Goal: Transaction & Acquisition: Purchase product/service

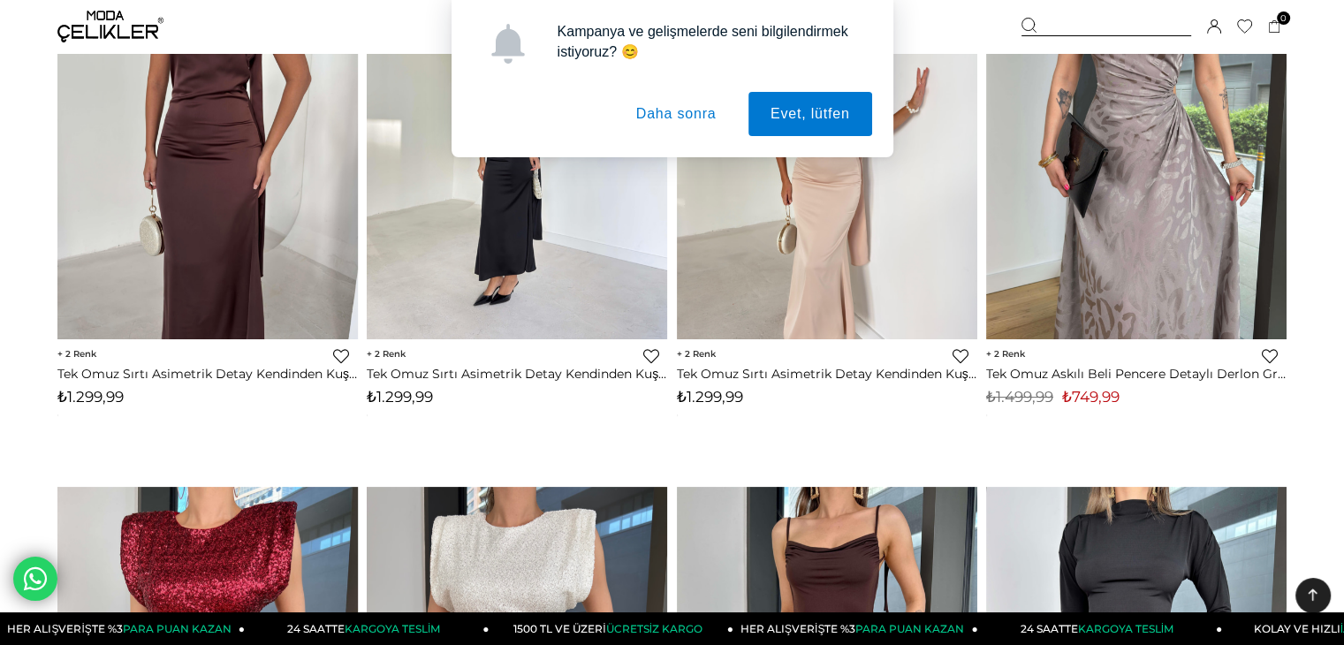
scroll to position [442, 0]
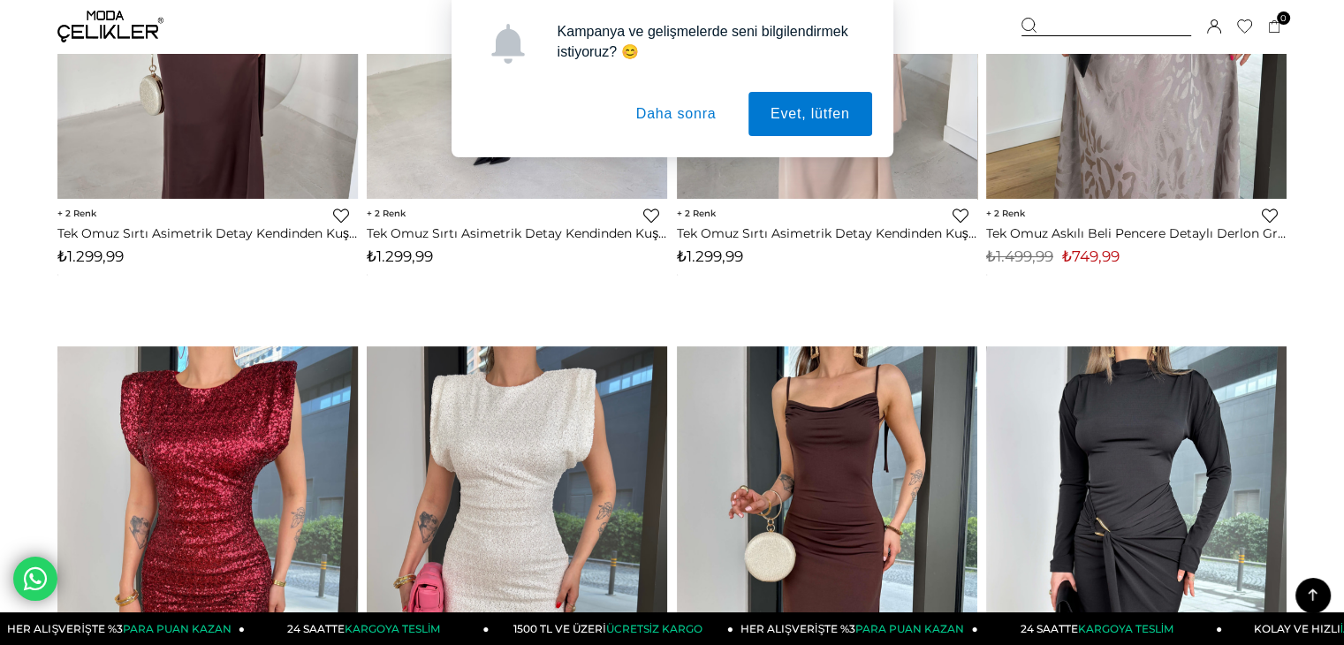
click at [698, 108] on button "Daha sonra" at bounding box center [676, 114] width 125 height 44
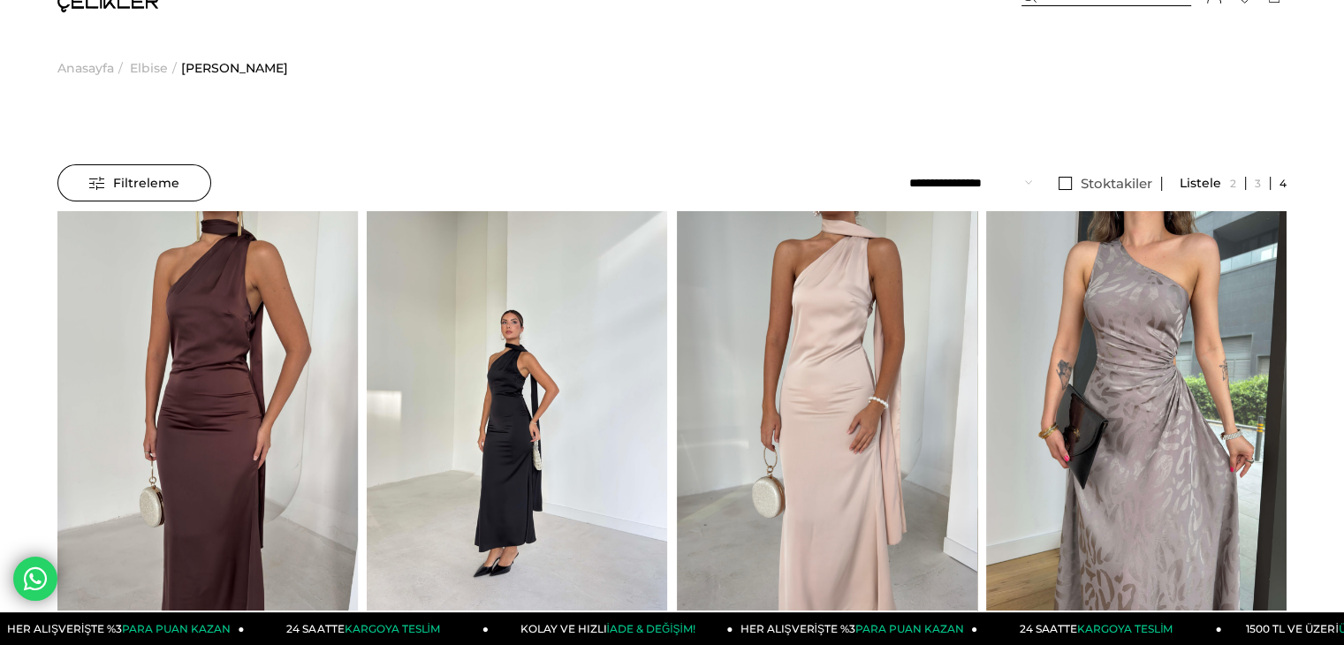
scroll to position [0, 0]
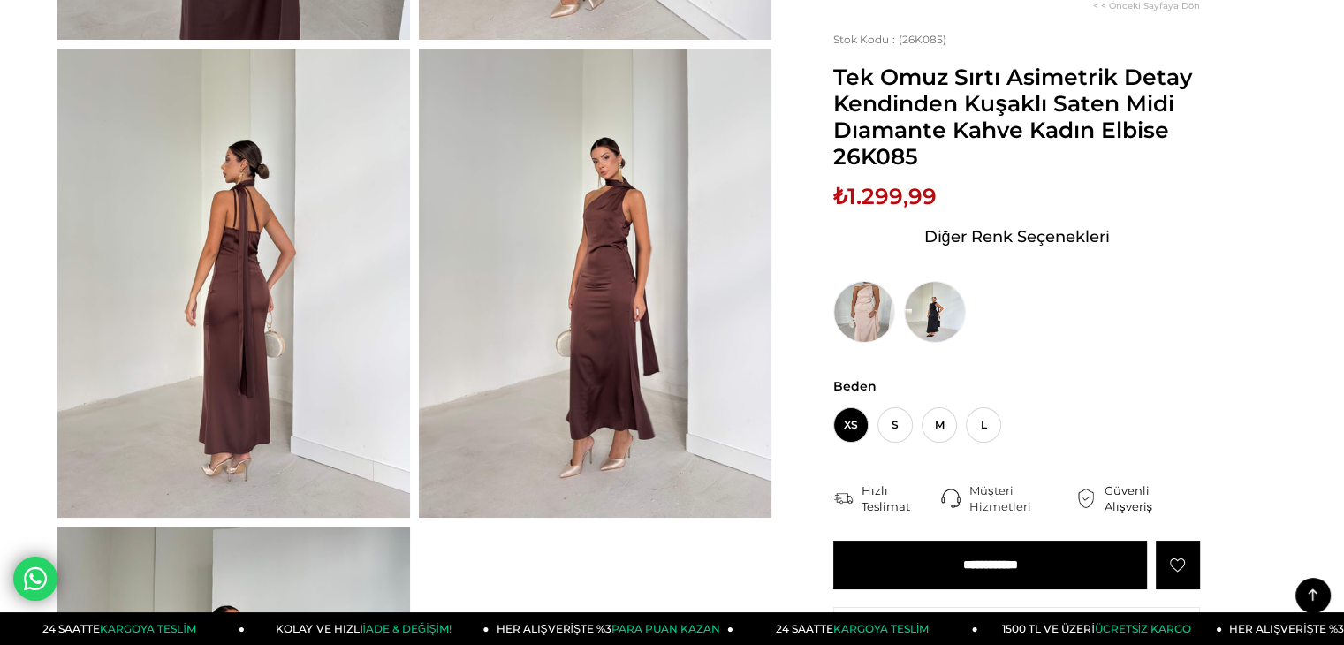
scroll to position [618, 0]
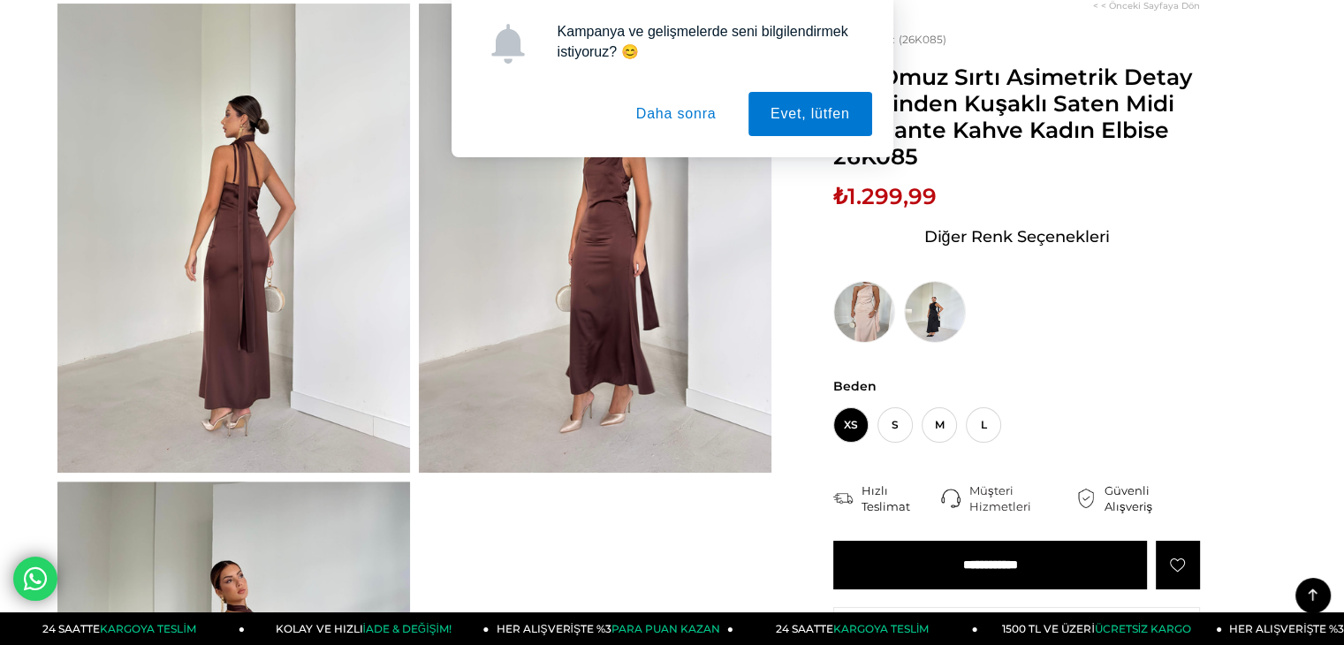
click at [703, 110] on button "Daha sonra" at bounding box center [676, 114] width 125 height 44
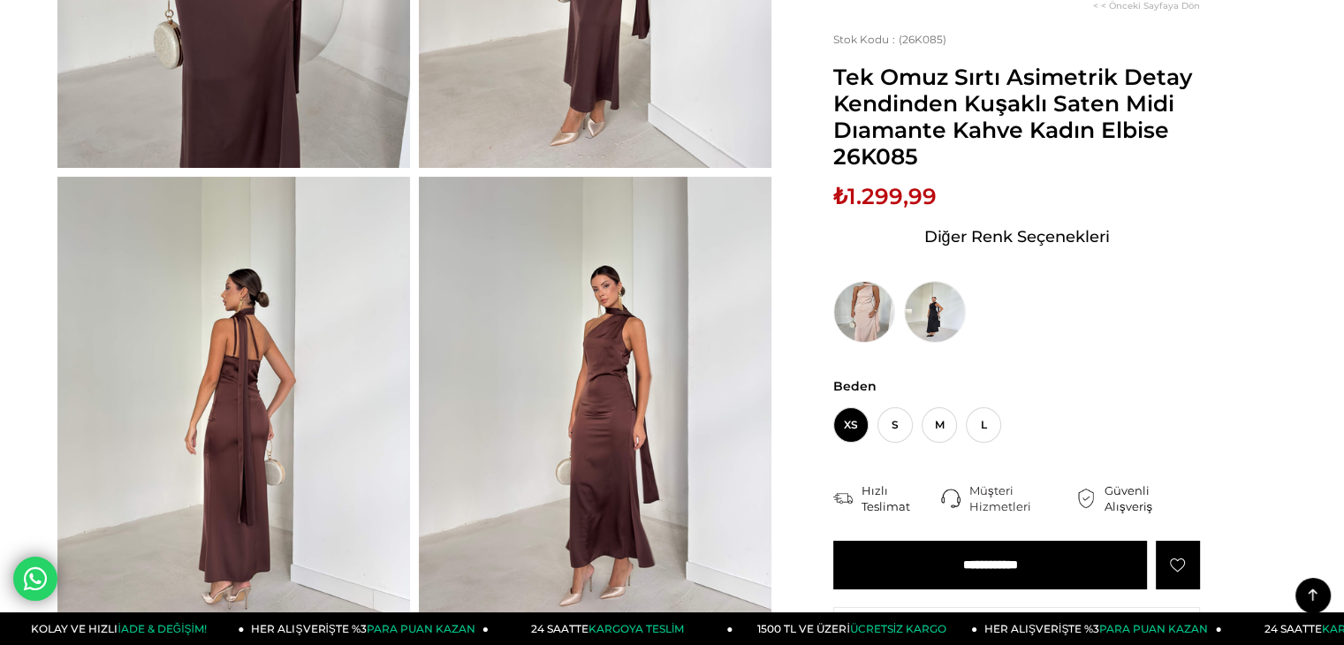
scroll to position [265, 0]
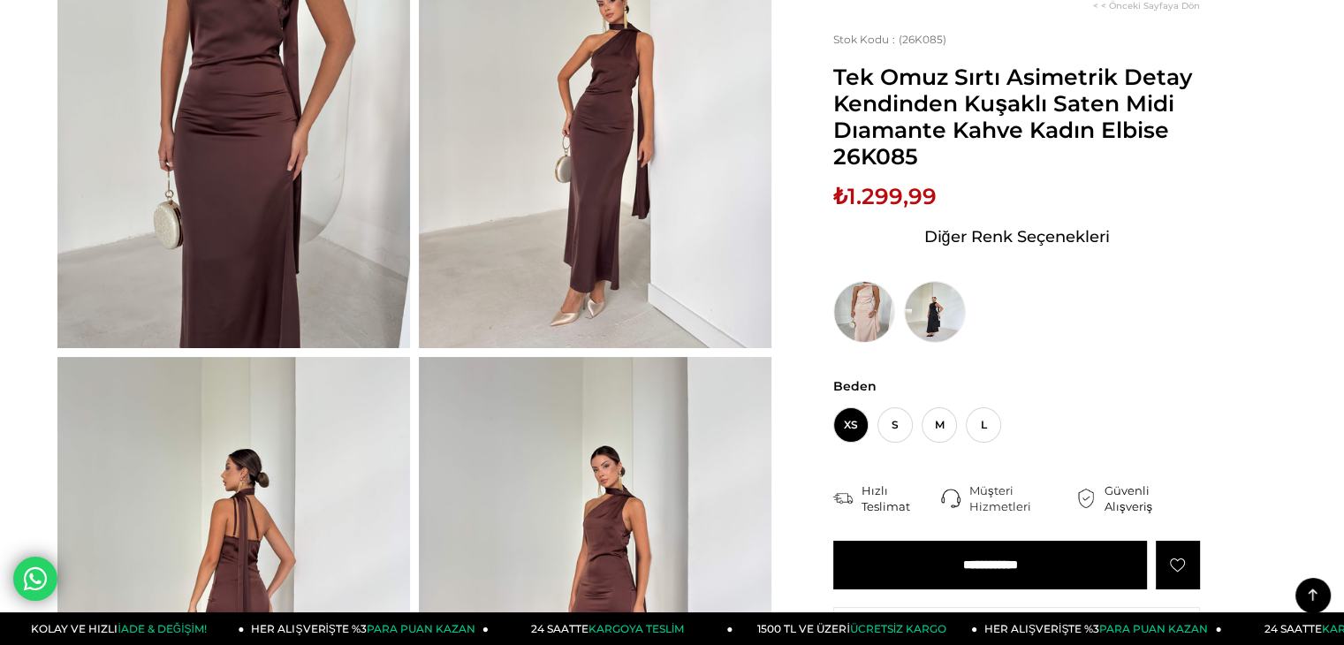
click at [167, 164] on img at bounding box center [233, 113] width 352 height 470
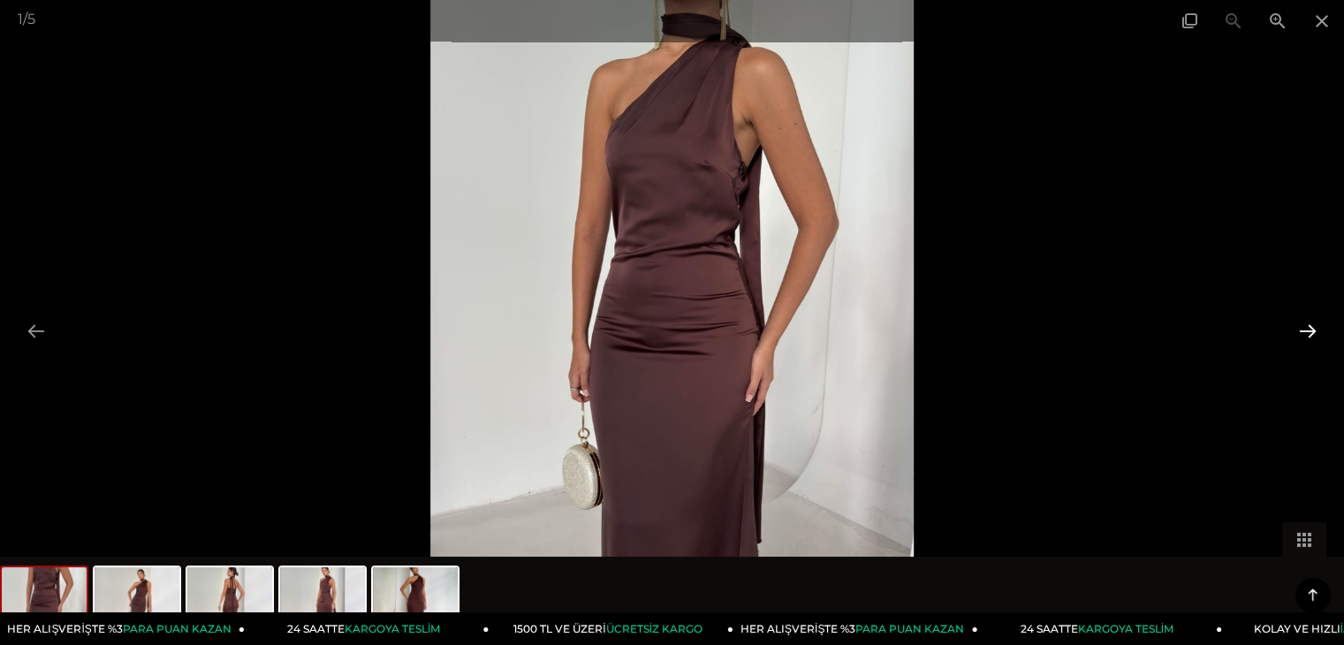
click at [1315, 326] on button at bounding box center [1307, 331] width 37 height 34
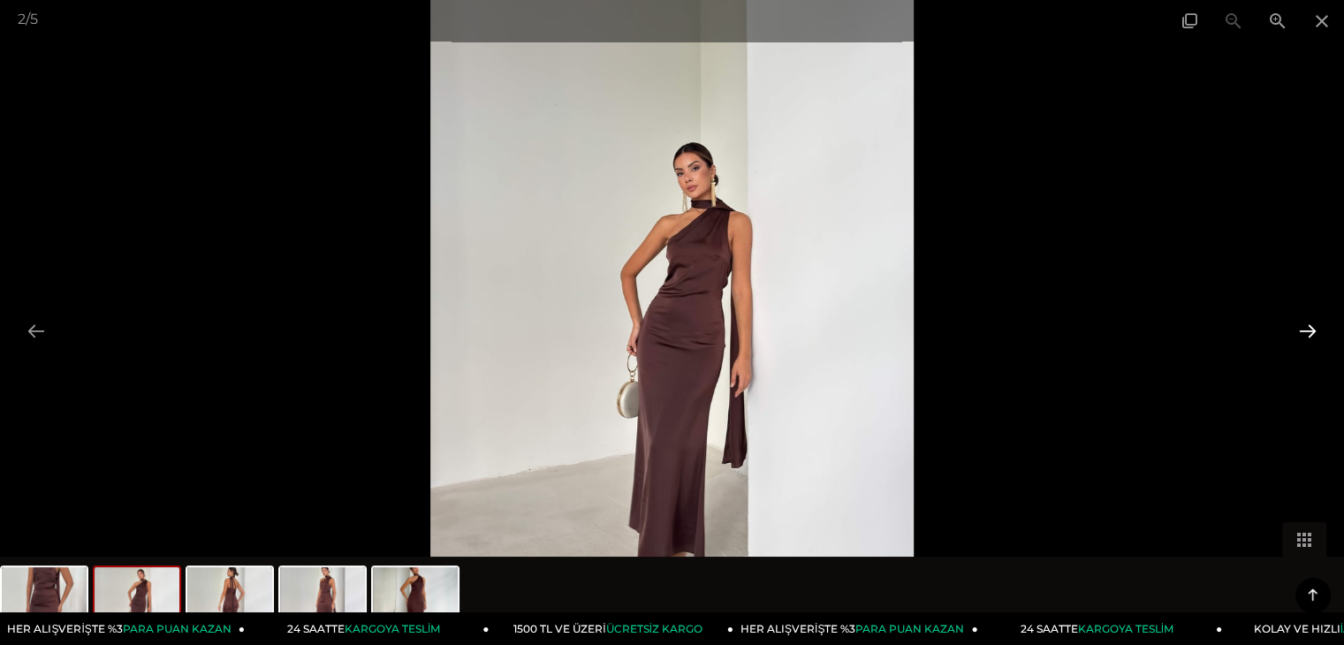
click at [1315, 326] on button at bounding box center [1307, 331] width 37 height 34
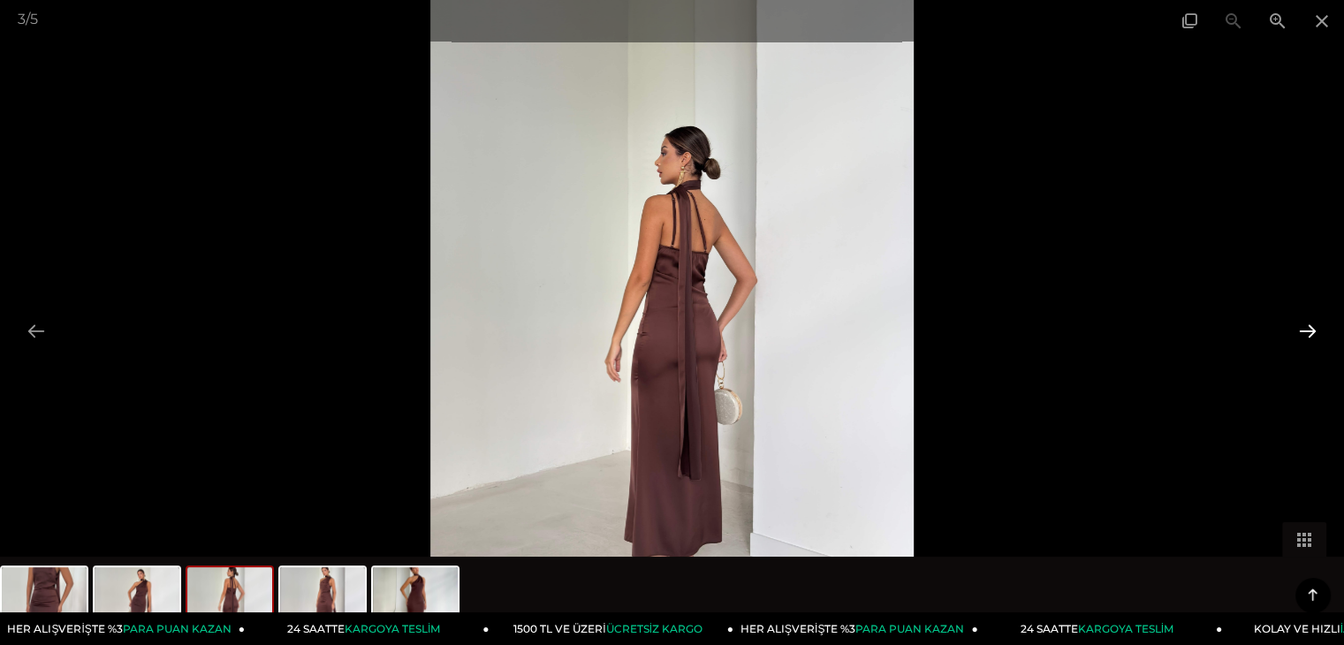
click at [1315, 326] on button at bounding box center [1307, 331] width 37 height 34
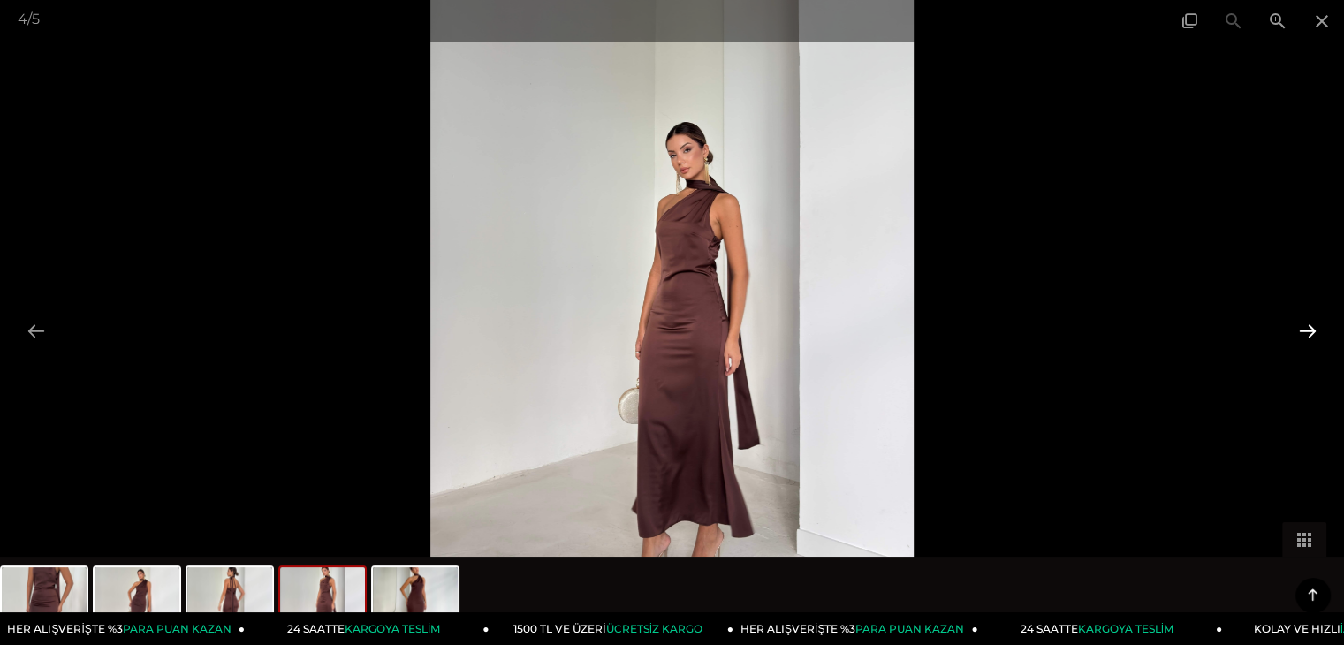
click at [1315, 326] on button at bounding box center [1307, 331] width 37 height 34
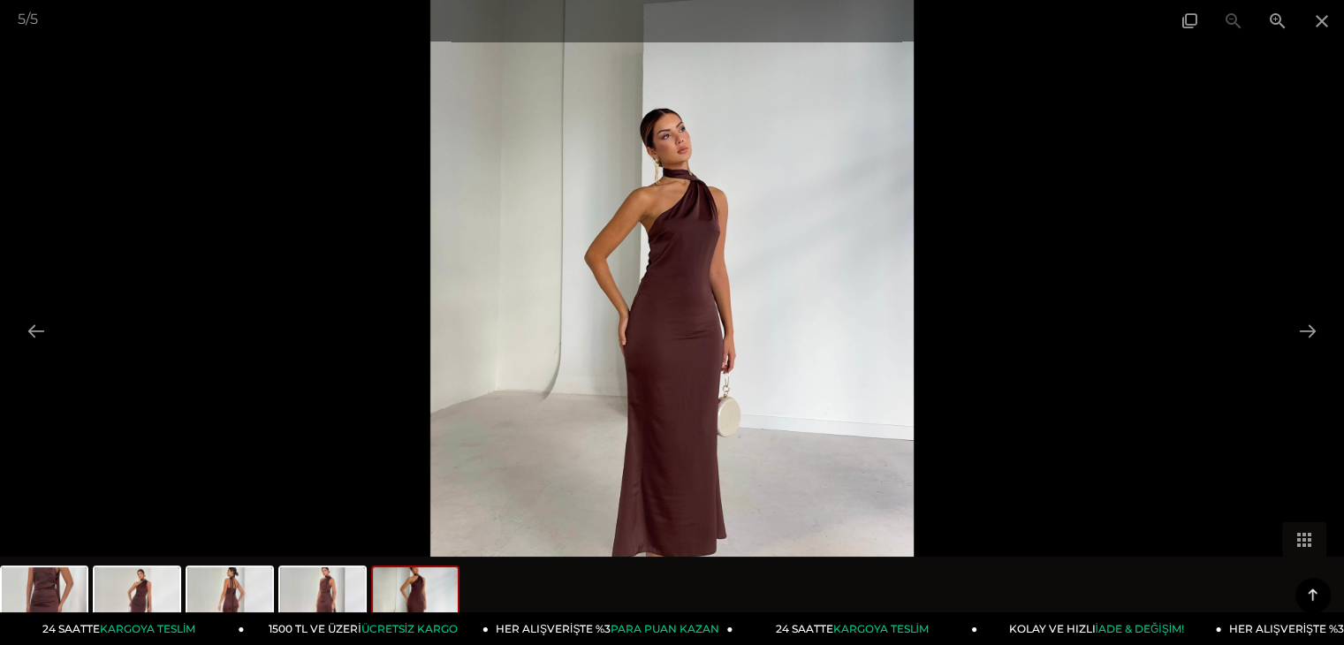
scroll to position [442, 0]
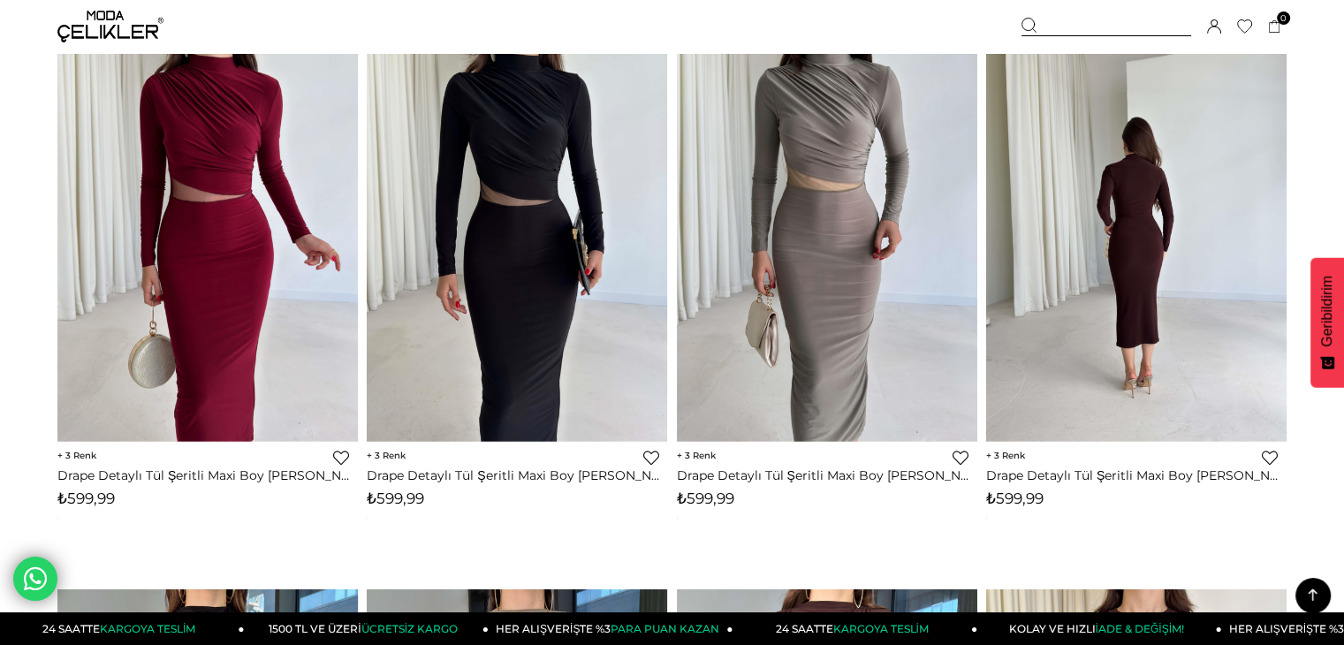
scroll to position [9099, 0]
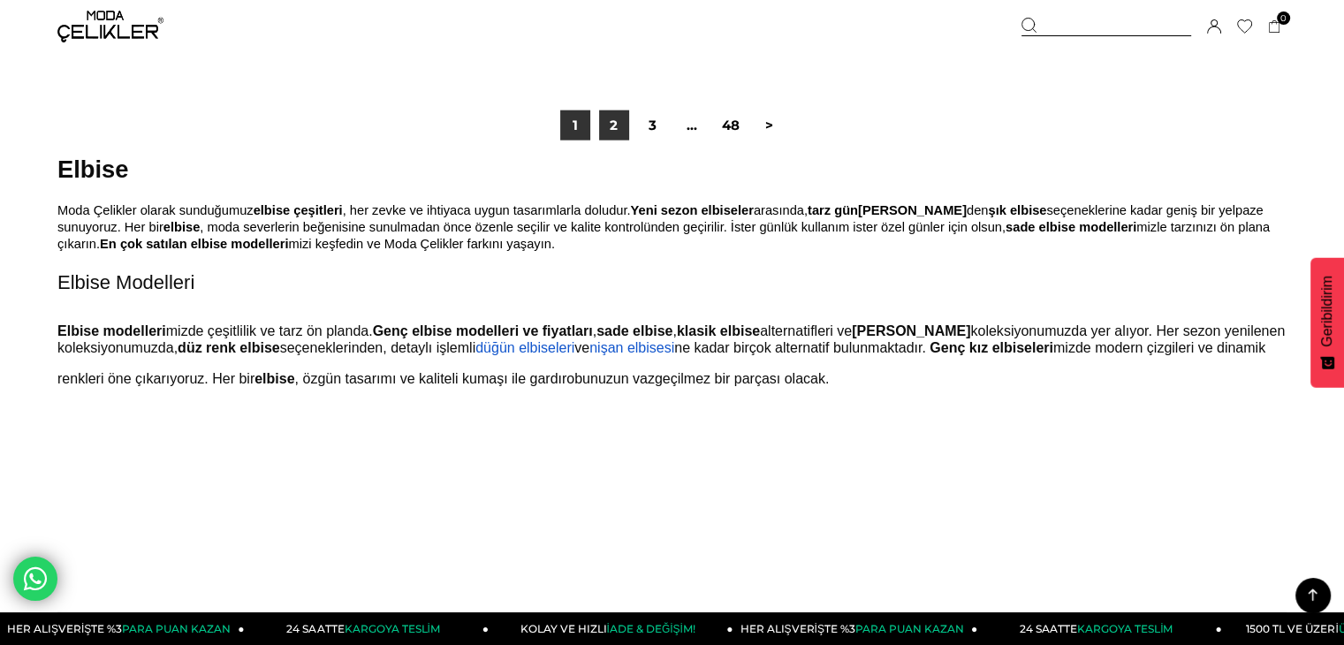
click at [608, 125] on link "2" at bounding box center [614, 125] width 30 height 30
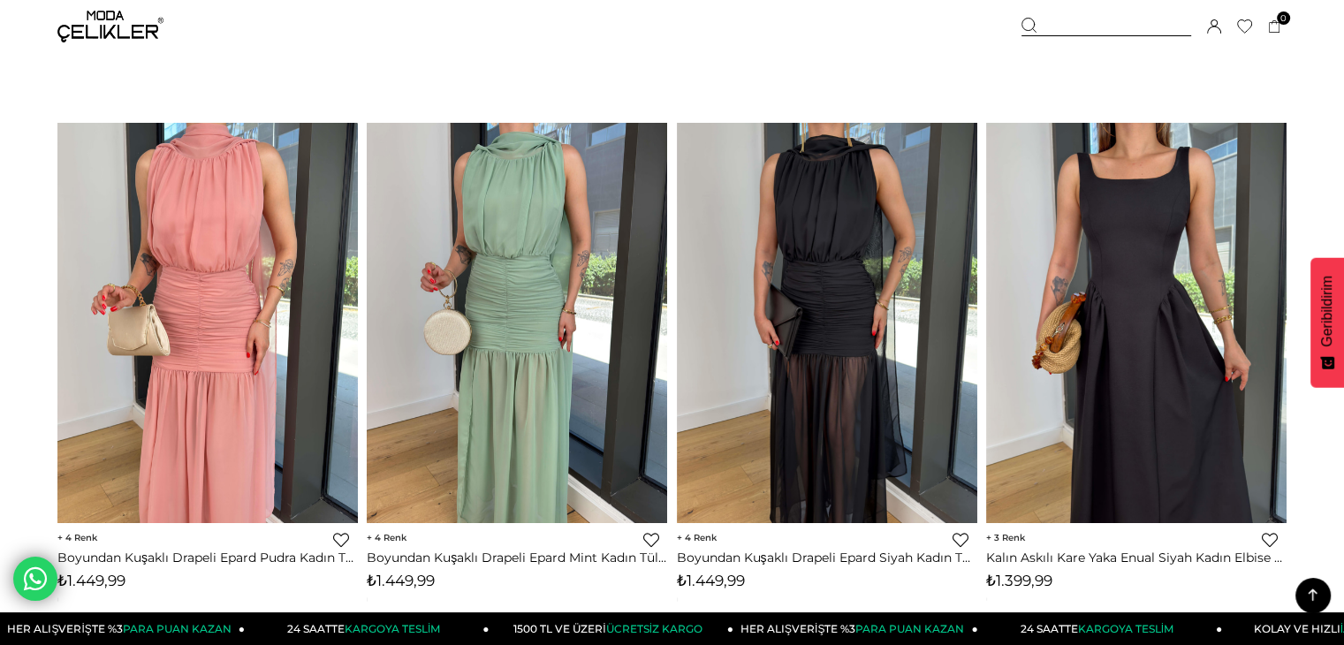
scroll to position [3445, 0]
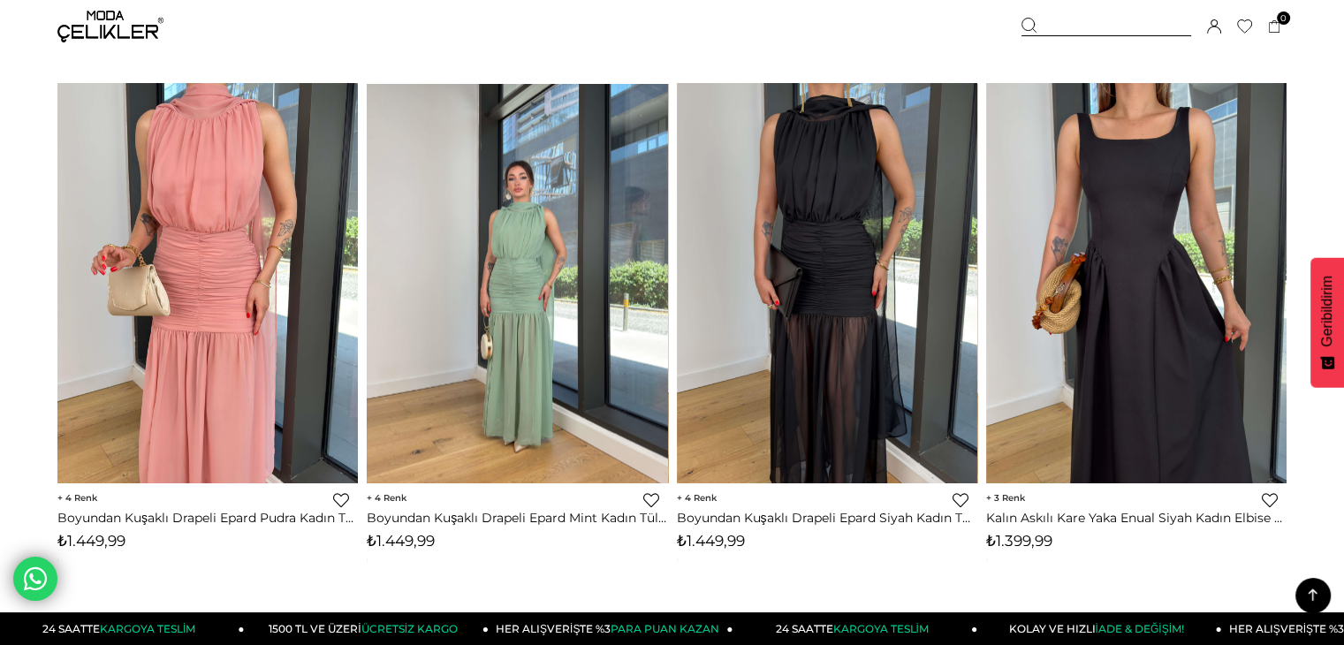
click at [474, 298] on img at bounding box center [517, 283] width 300 height 400
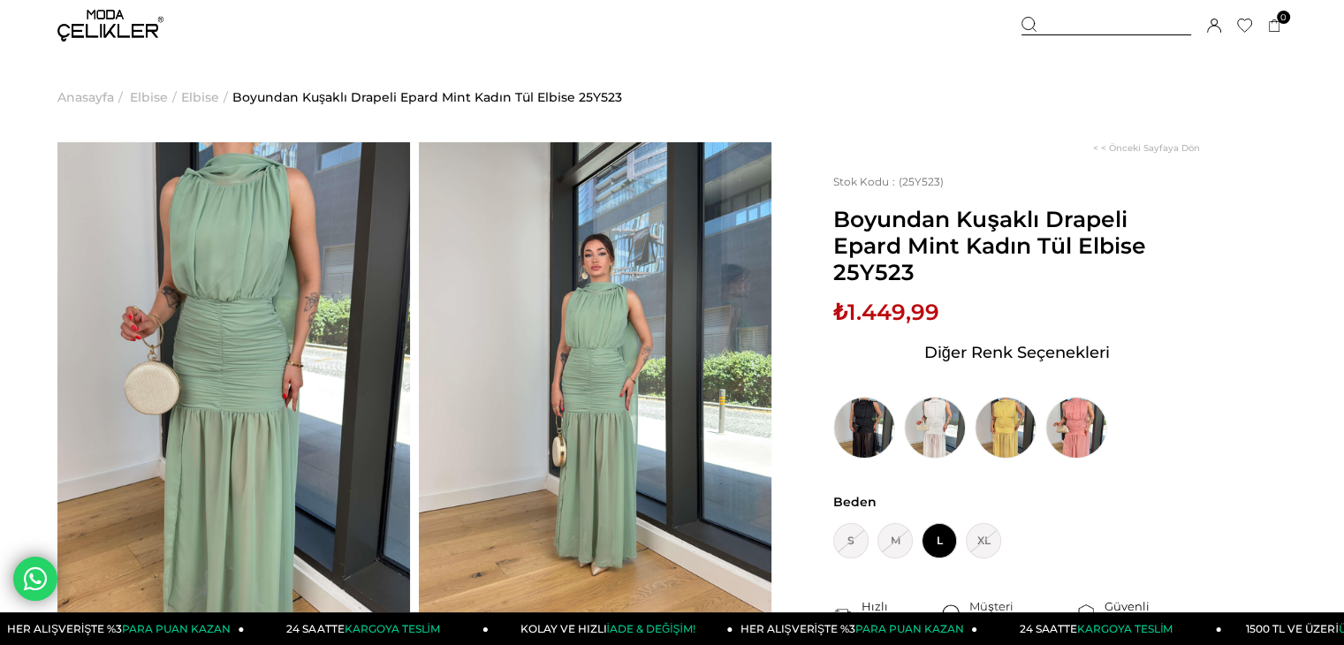
scroll to position [177, 0]
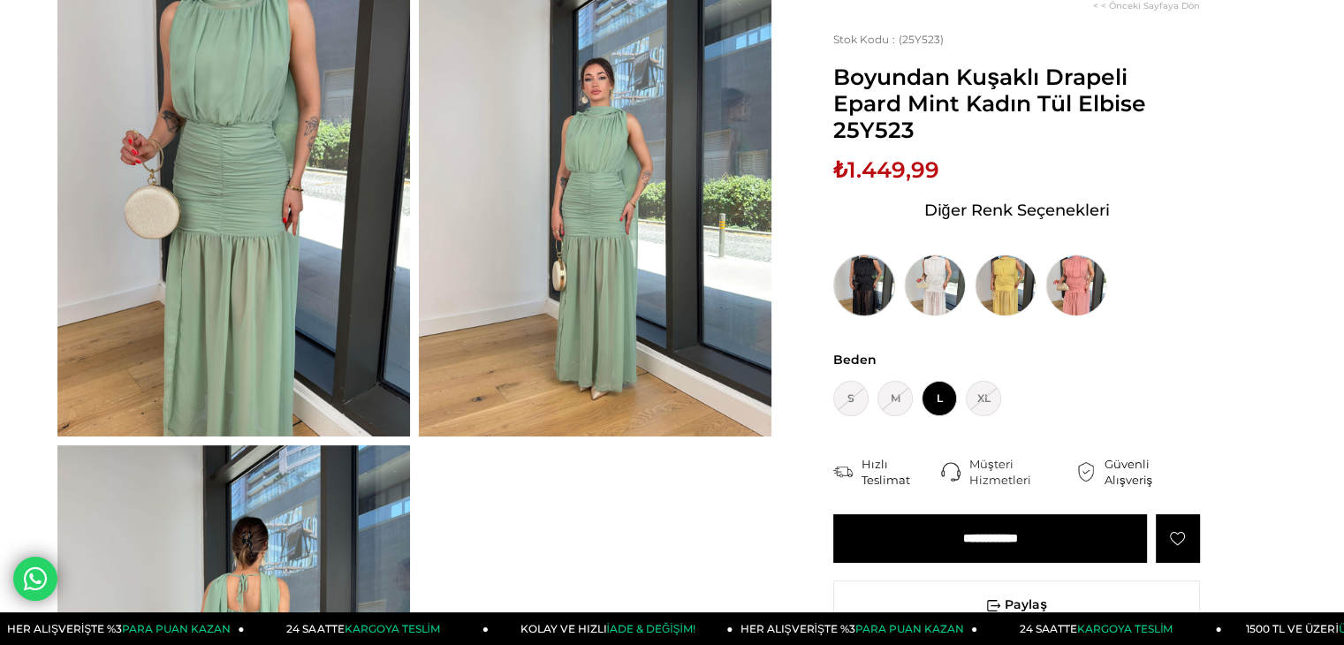
click at [871, 292] on img at bounding box center [864, 285] width 62 height 62
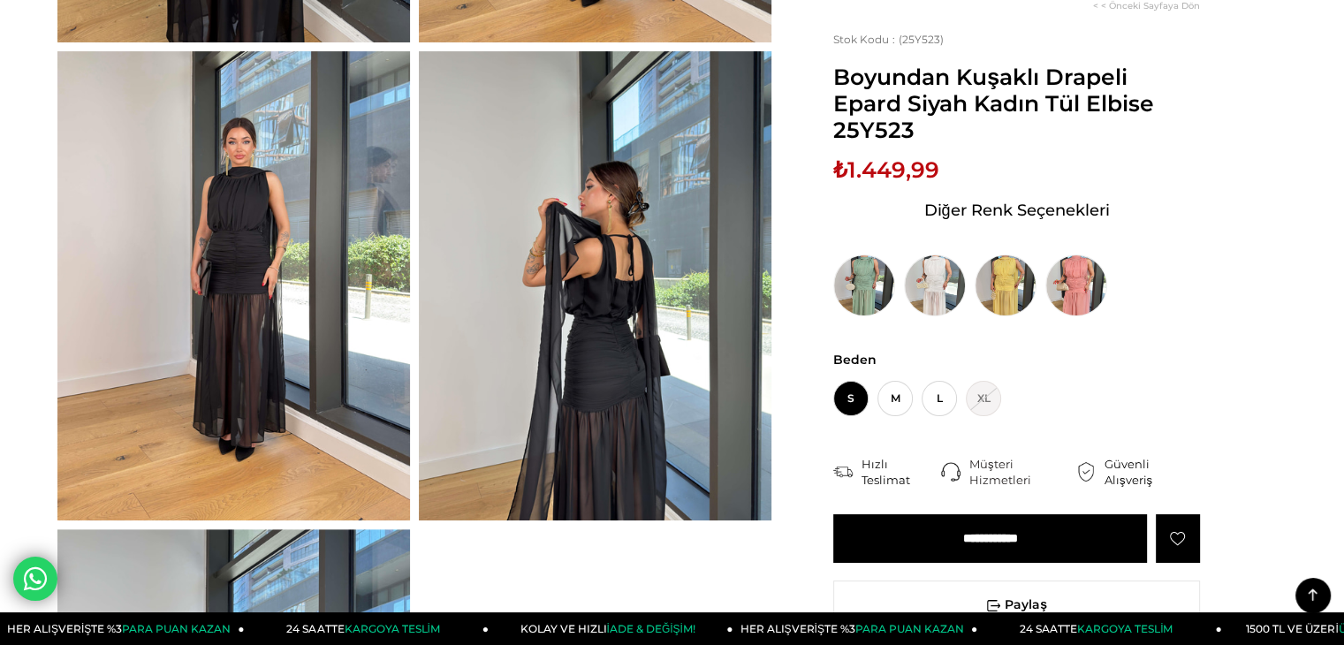
scroll to position [618, 0]
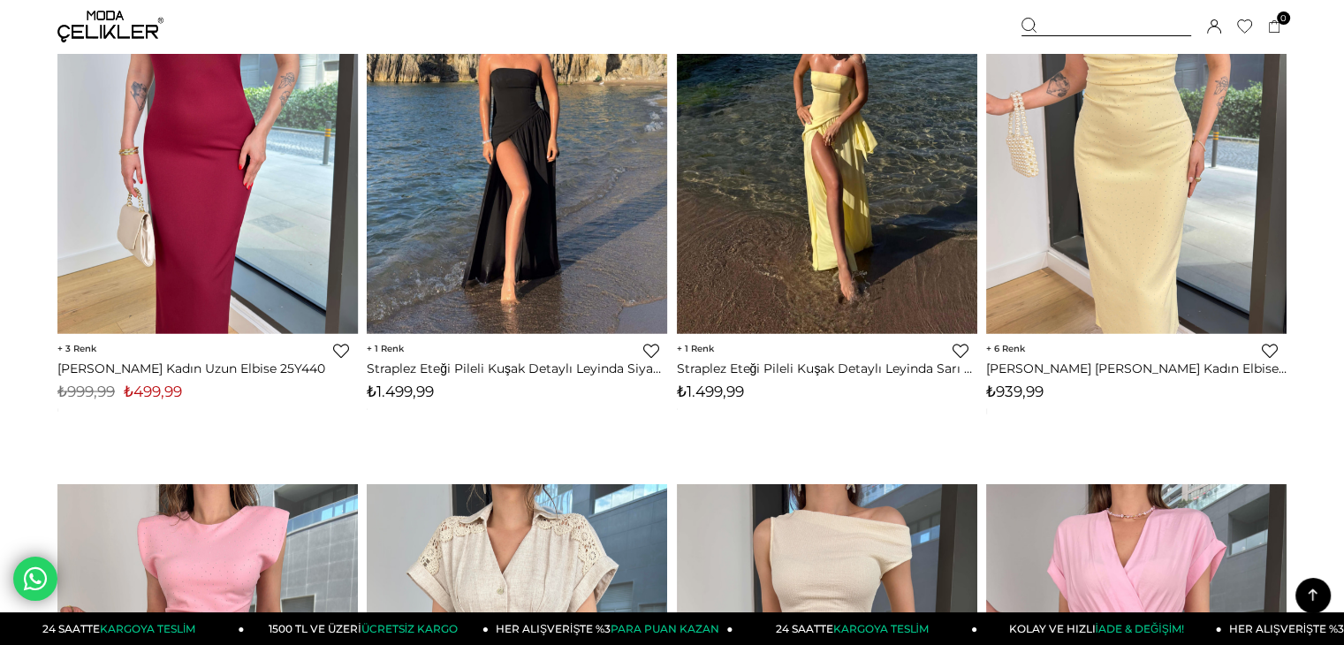
scroll to position [10085, 0]
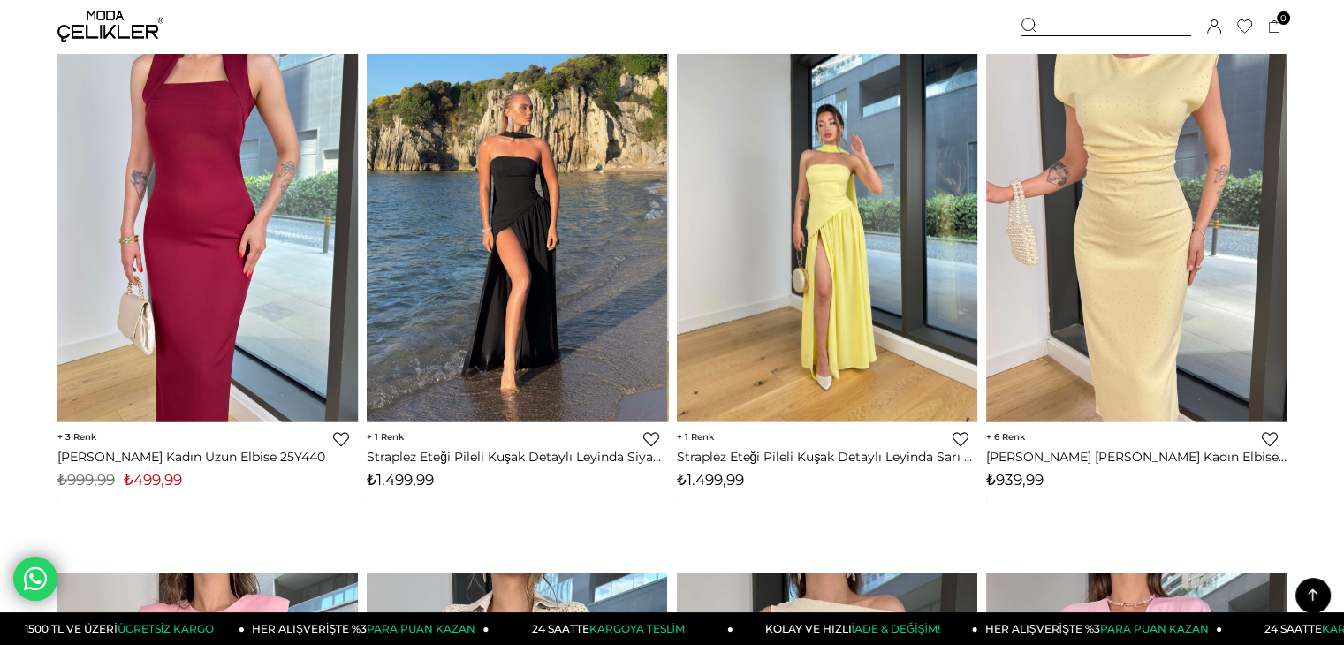
click at [834, 232] on img at bounding box center [827, 222] width 300 height 400
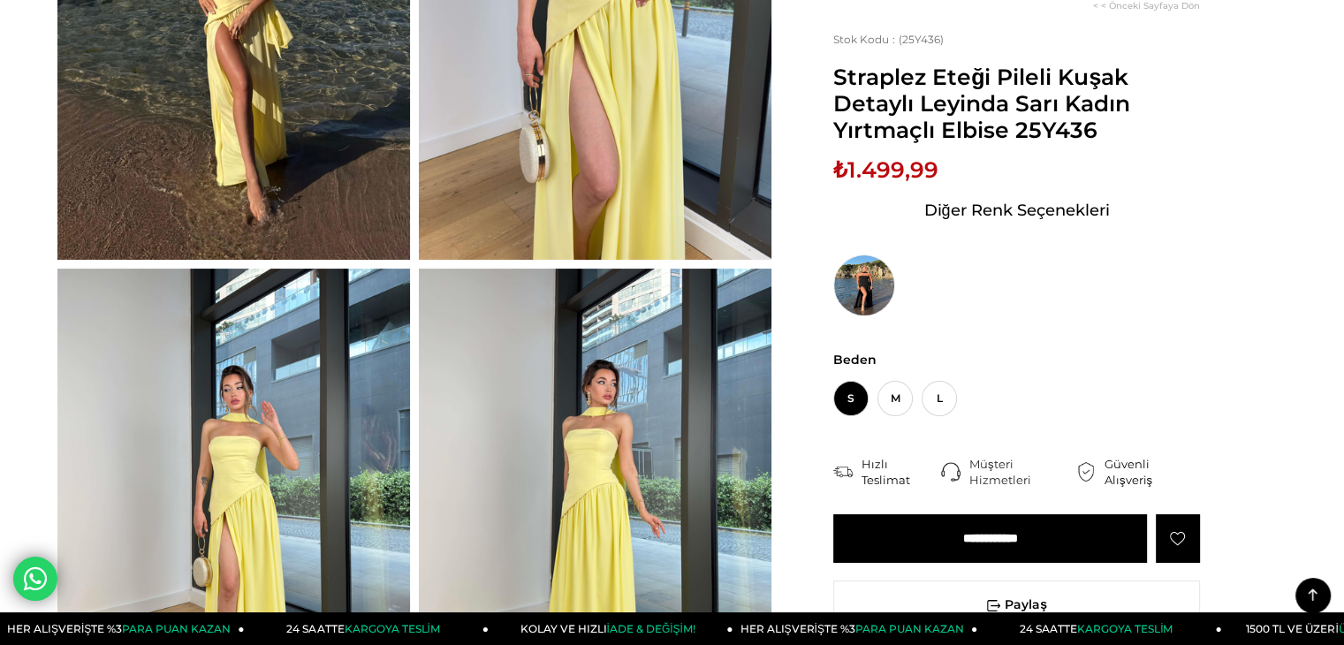
scroll to position [442, 0]
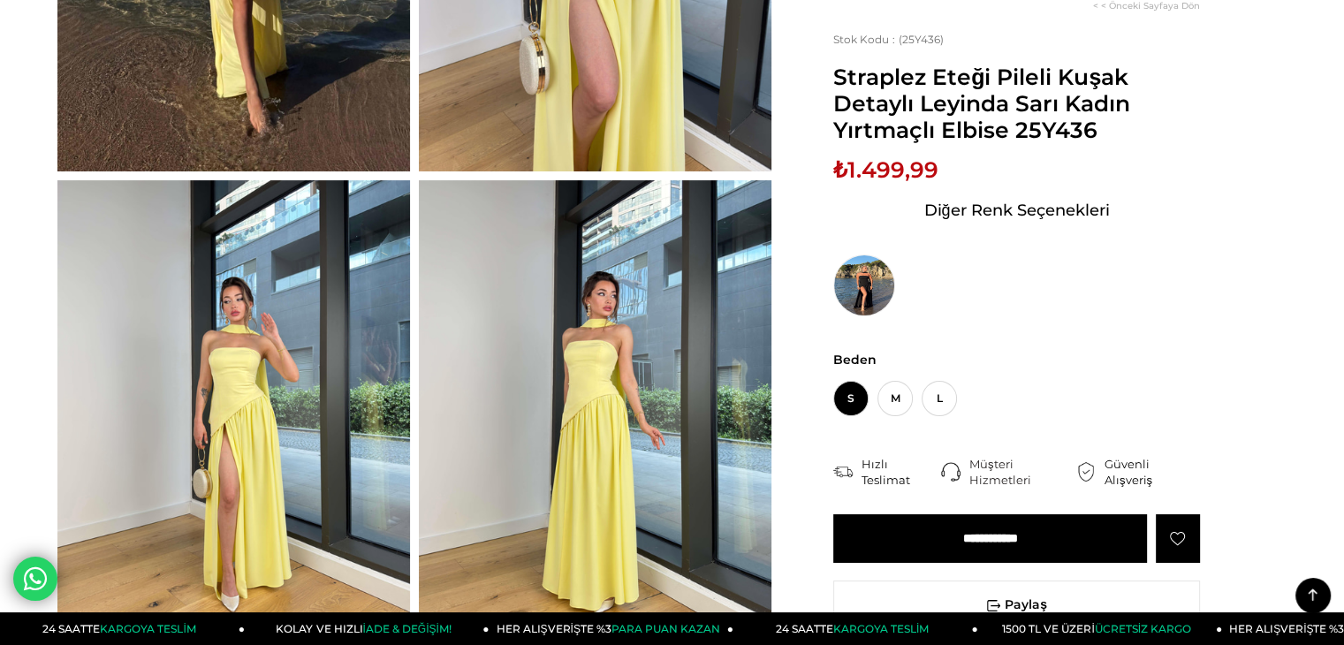
click at [505, 383] on img at bounding box center [595, 415] width 352 height 470
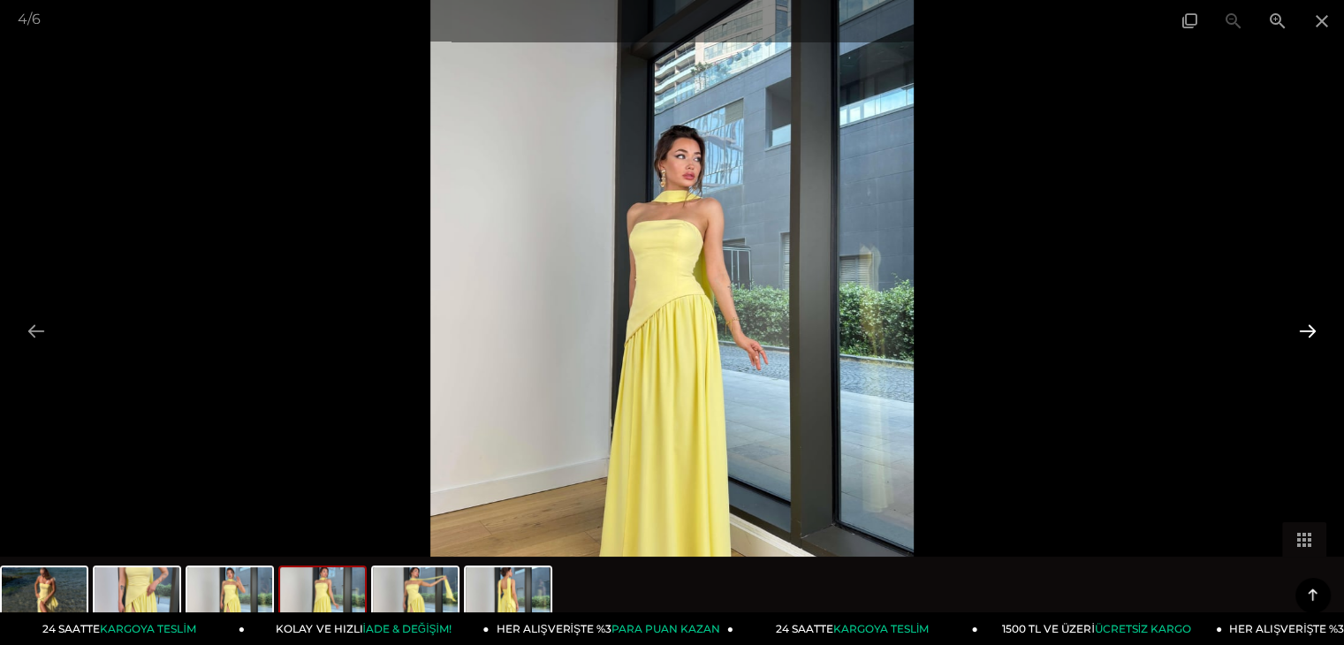
click at [1319, 320] on button at bounding box center [1307, 331] width 37 height 34
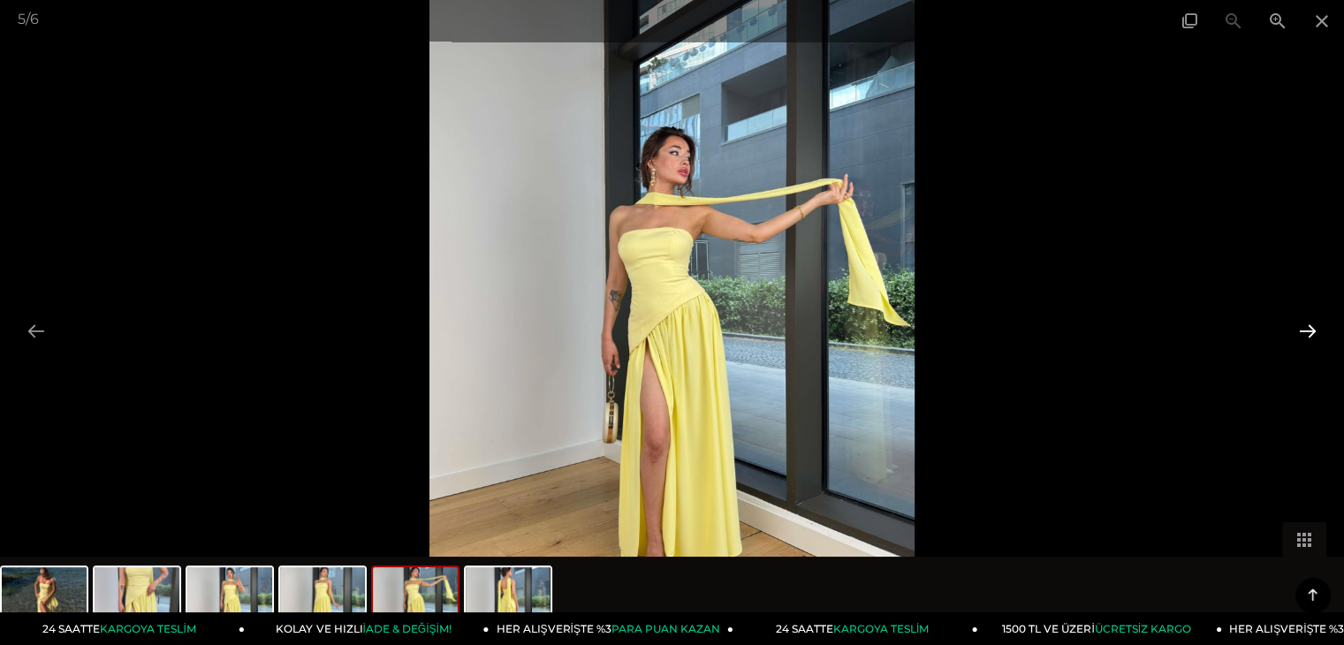
click at [1319, 320] on button at bounding box center [1307, 331] width 37 height 34
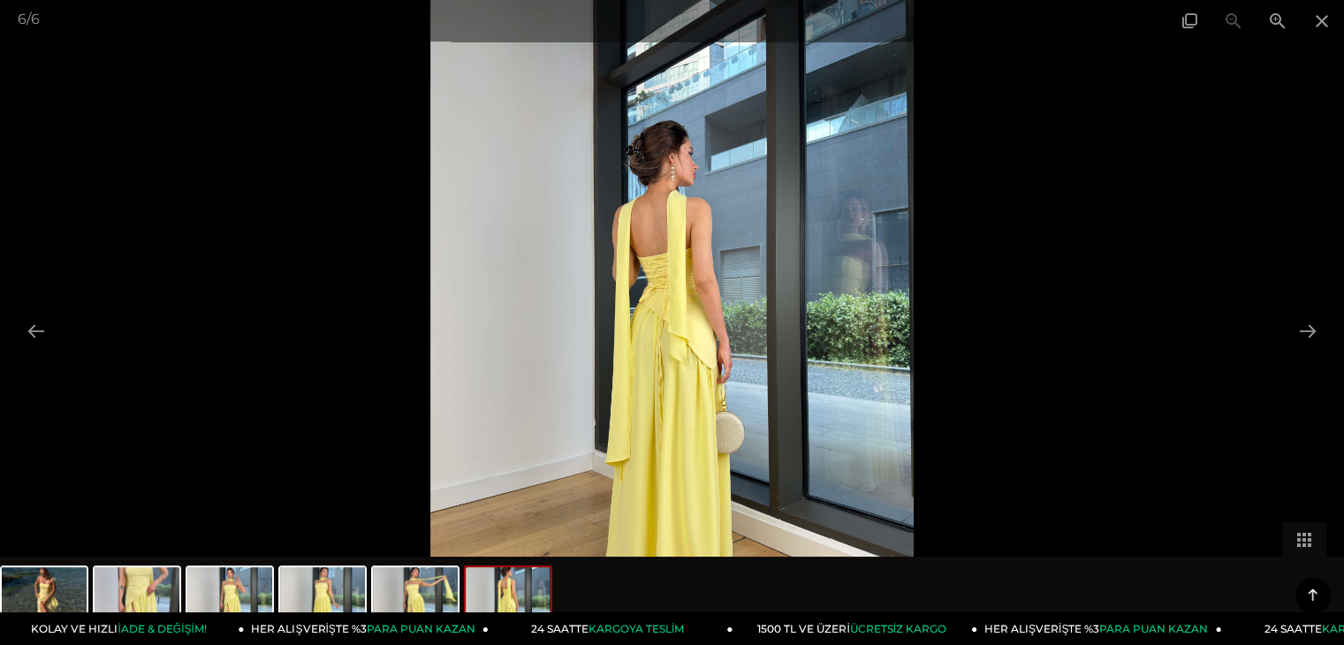
scroll to position [530, 0]
click at [1307, 319] on button at bounding box center [1307, 331] width 37 height 34
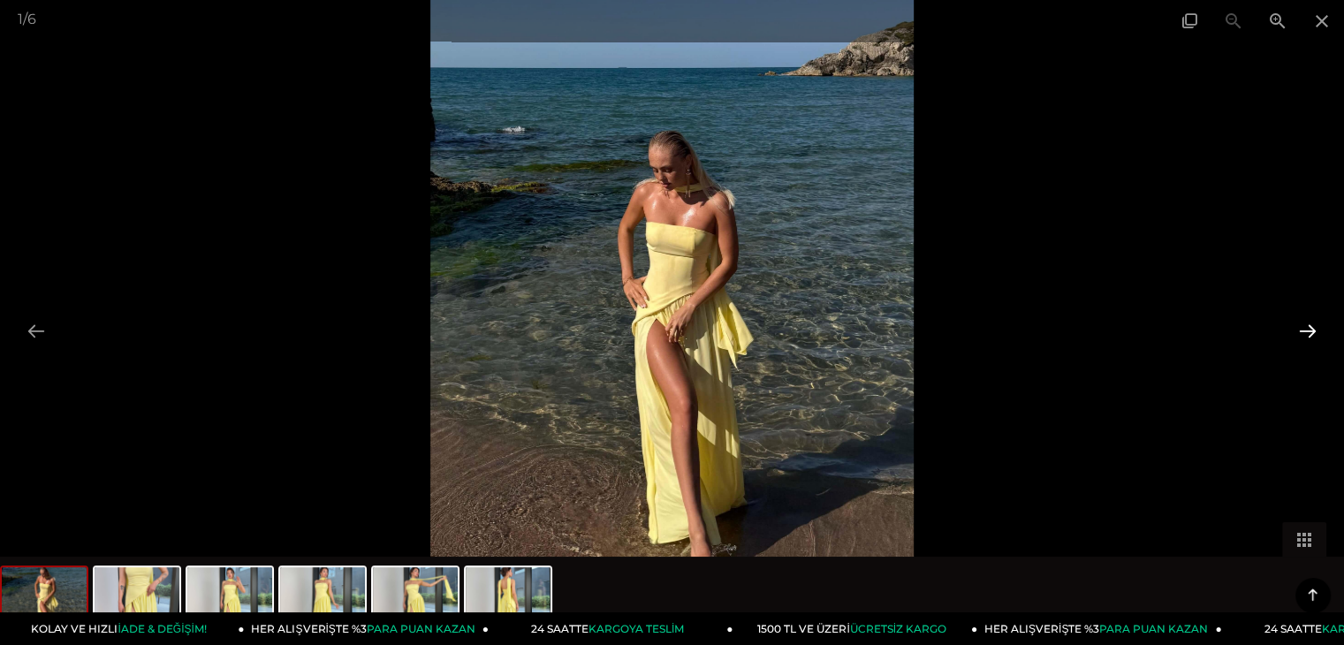
click at [1307, 319] on button at bounding box center [1307, 331] width 37 height 34
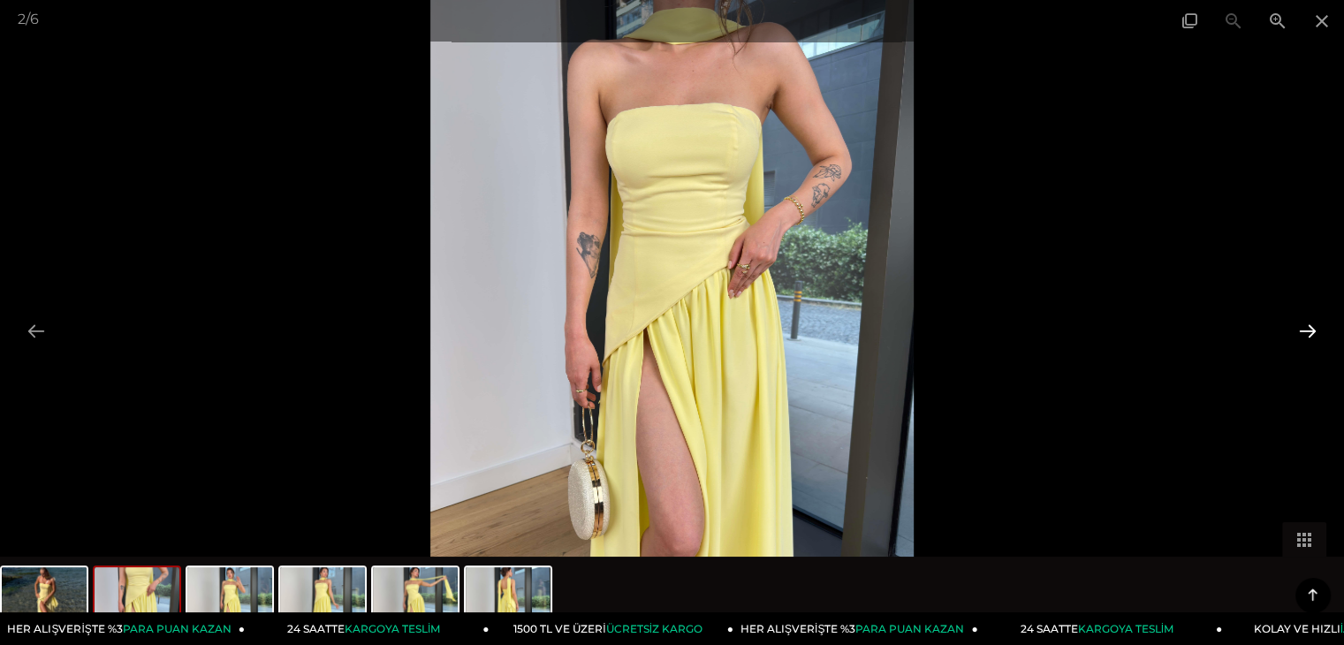
click at [1307, 319] on button at bounding box center [1307, 331] width 37 height 34
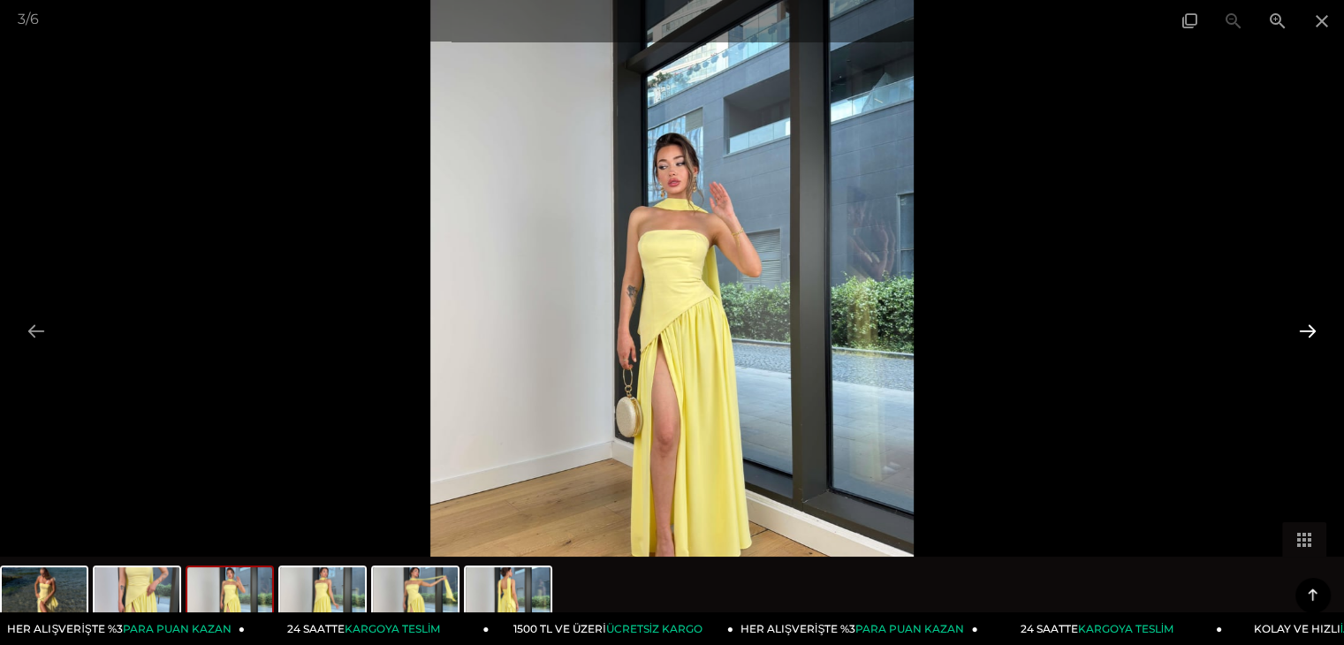
click at [1307, 319] on button at bounding box center [1307, 331] width 37 height 34
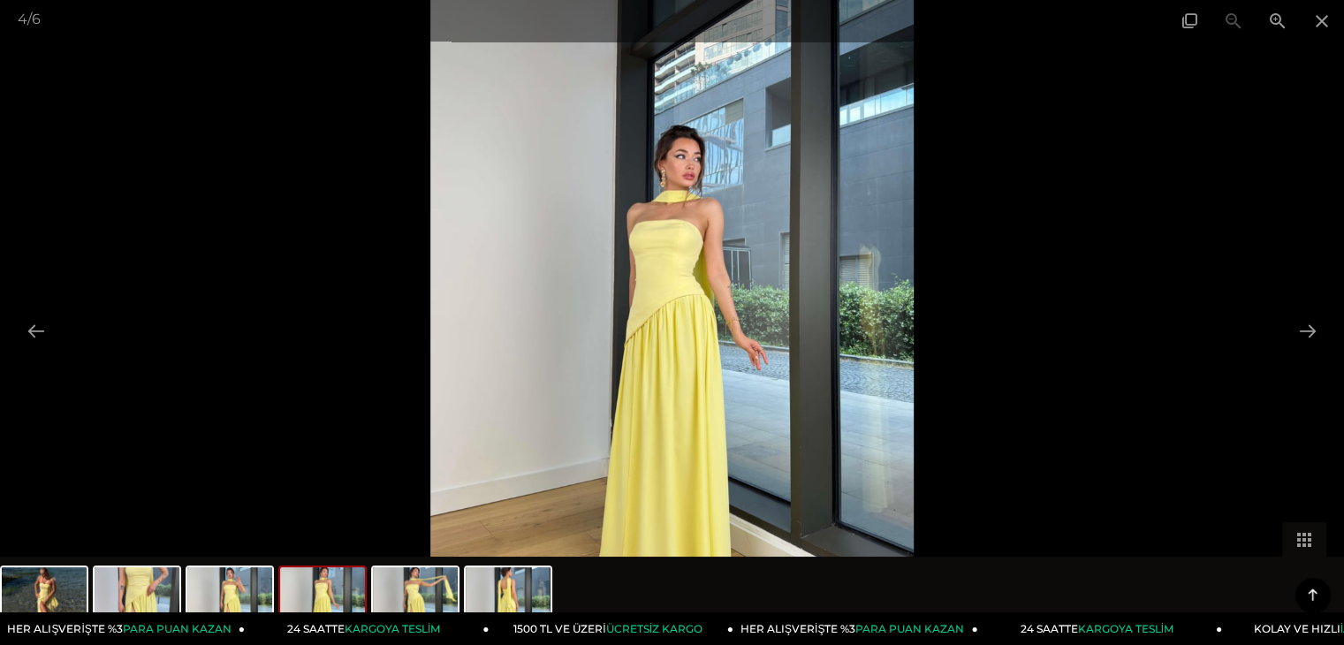
scroll to position [618, 0]
click at [1315, 18] on span at bounding box center [1322, 21] width 44 height 42
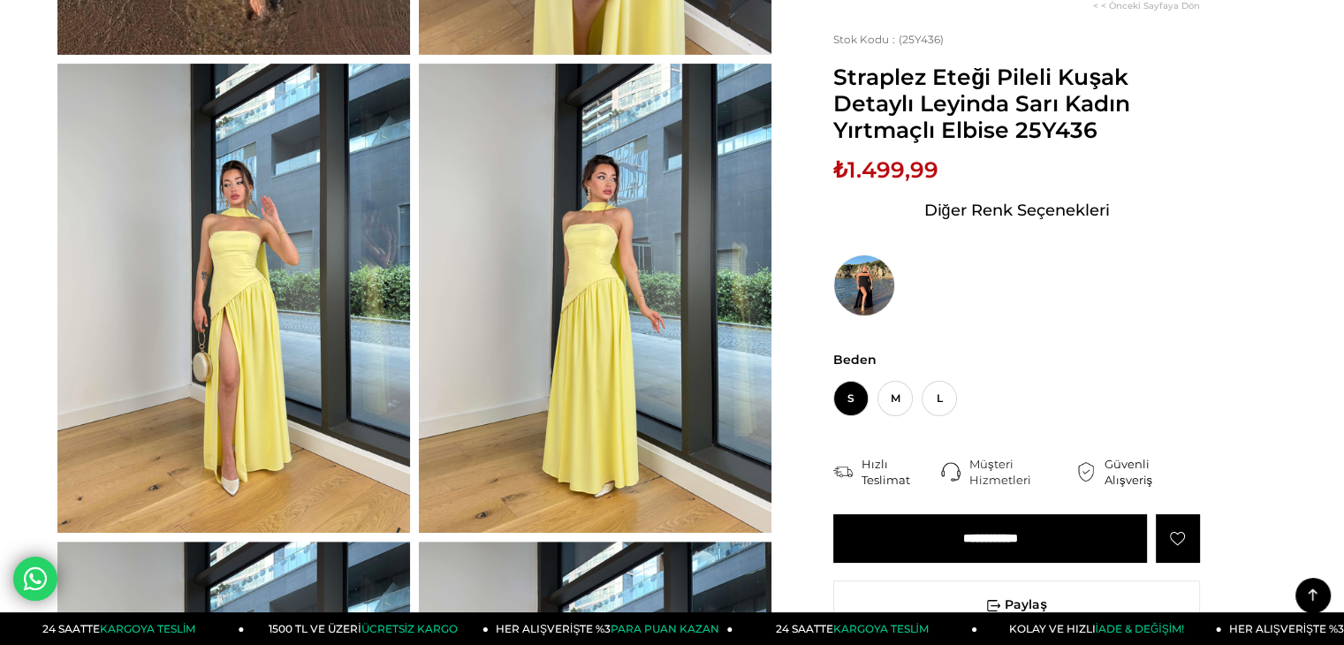
scroll to position [795, 0]
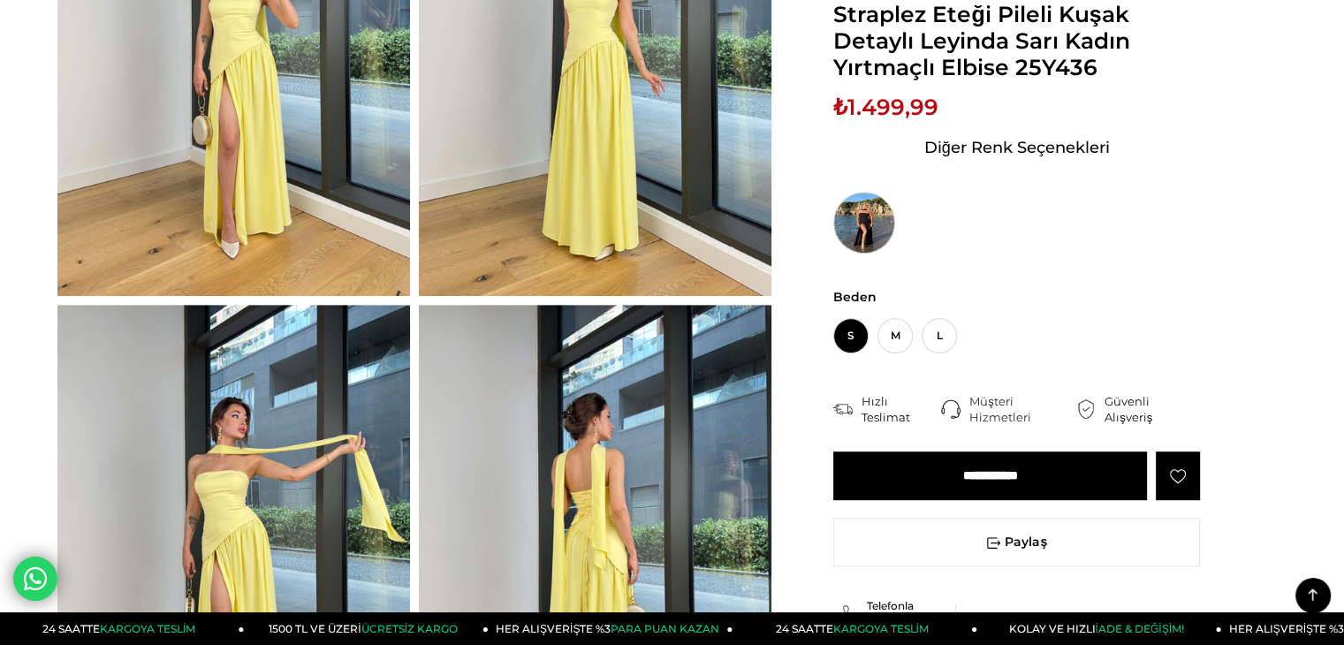
click at [859, 233] on img at bounding box center [864, 223] width 62 height 62
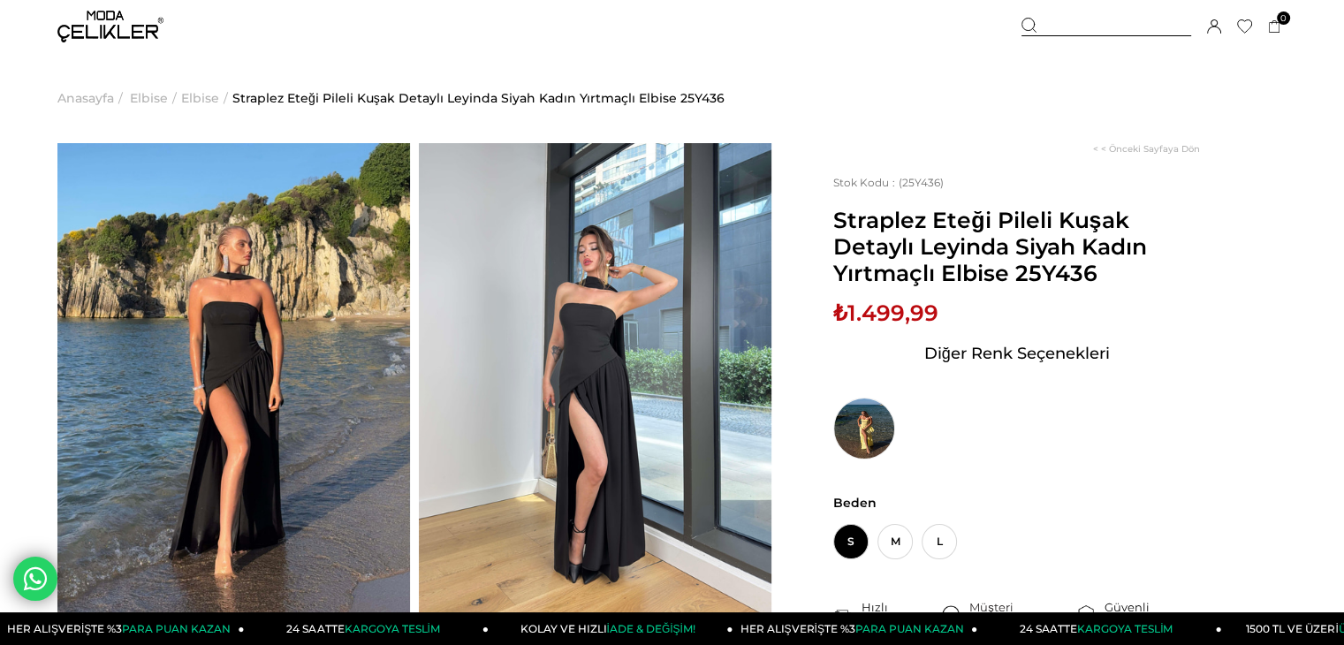
click at [598, 341] on img at bounding box center [595, 378] width 352 height 470
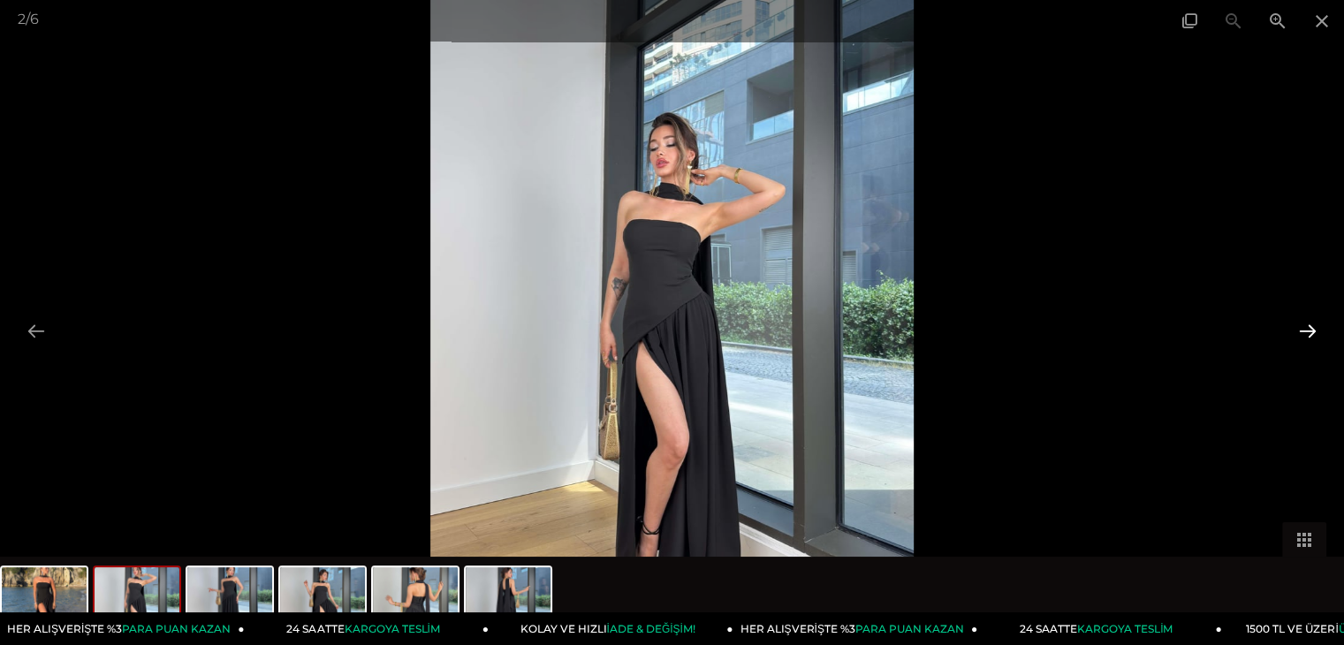
click at [1307, 329] on button at bounding box center [1307, 331] width 37 height 34
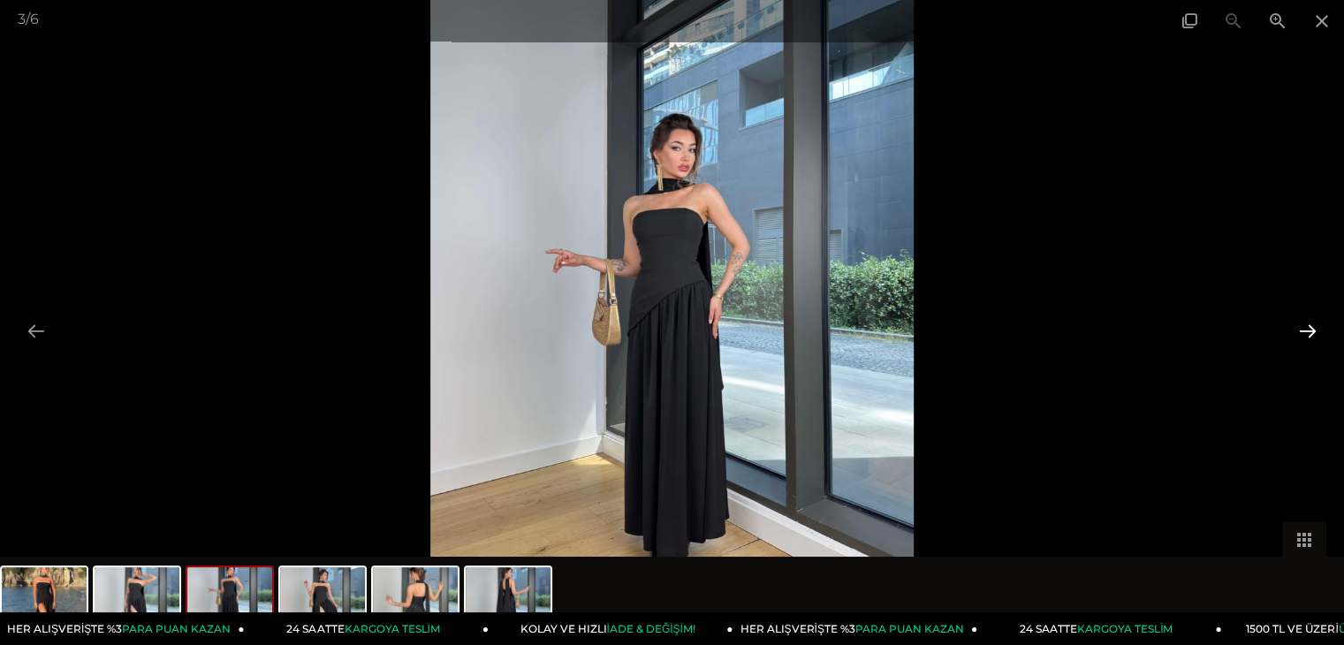
click at [1307, 329] on button at bounding box center [1307, 331] width 37 height 34
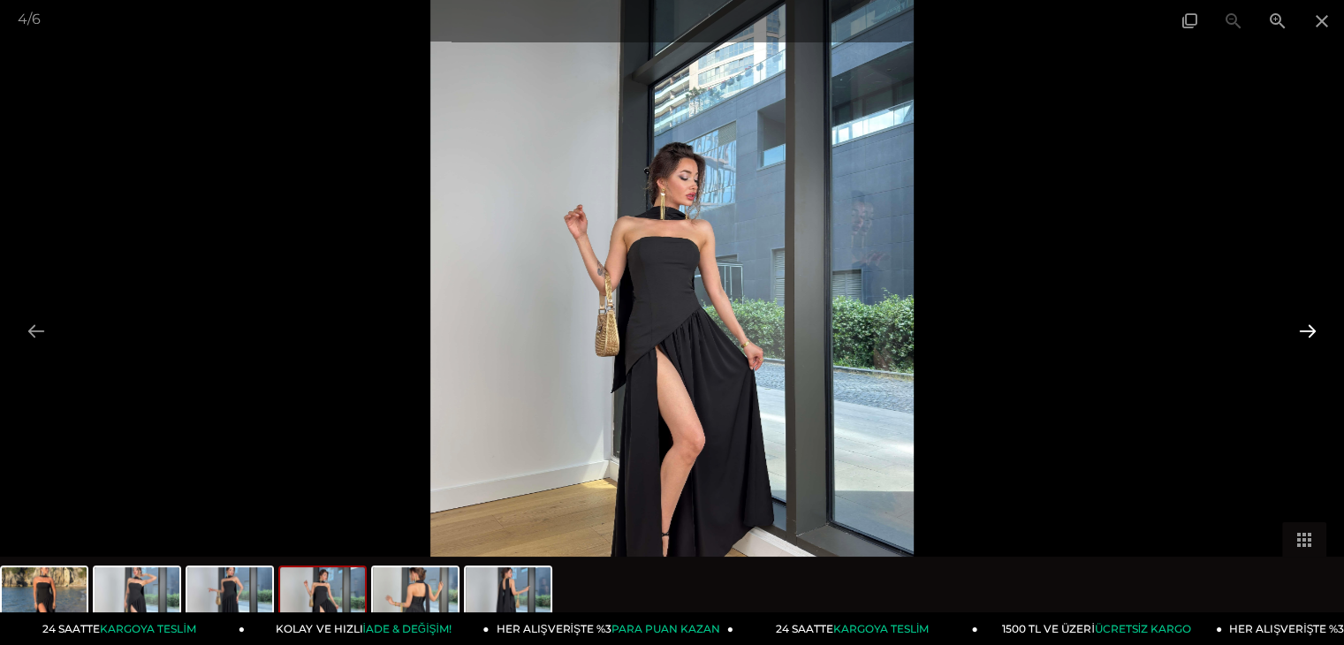
click at [1307, 329] on button at bounding box center [1307, 331] width 37 height 34
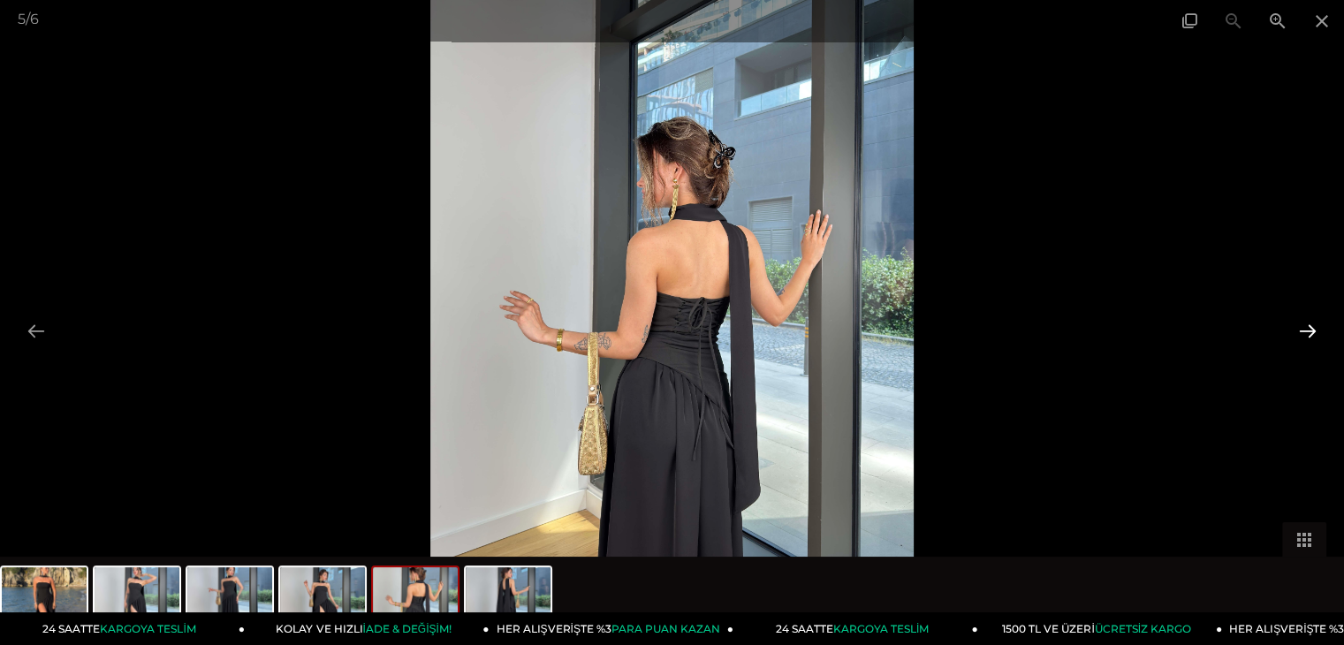
scroll to position [177, 0]
click at [1307, 329] on button at bounding box center [1307, 331] width 37 height 34
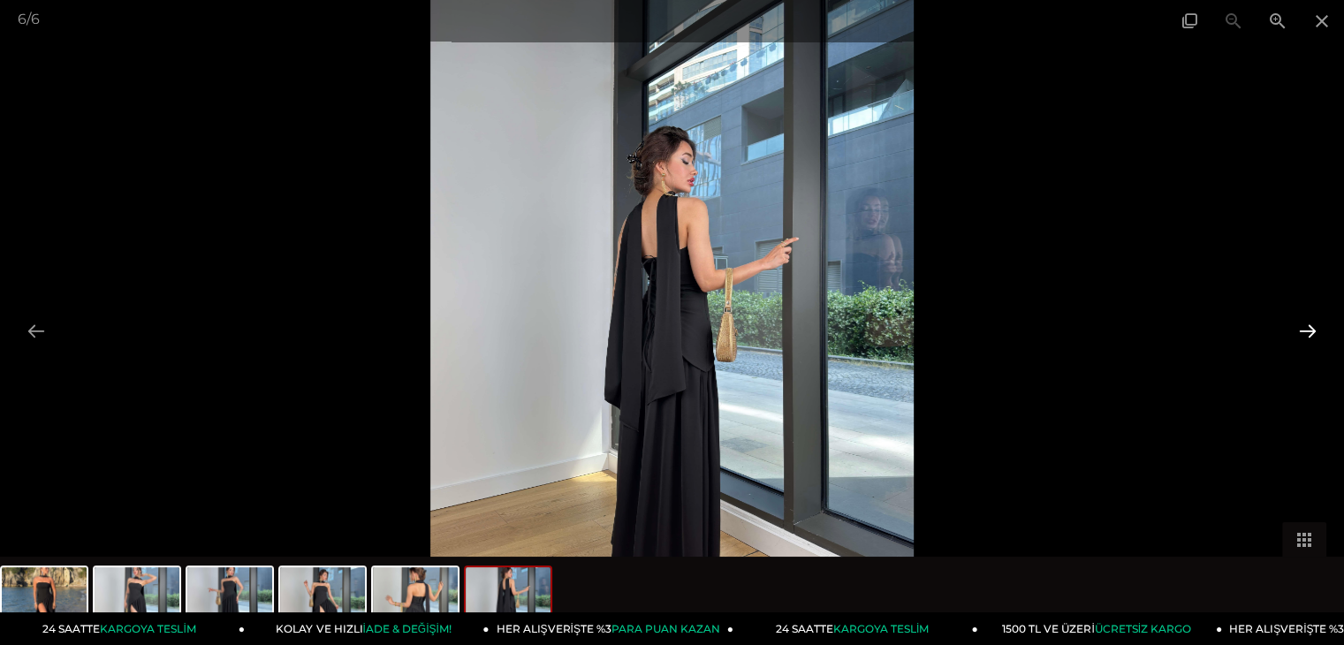
click at [1307, 329] on button at bounding box center [1307, 331] width 37 height 34
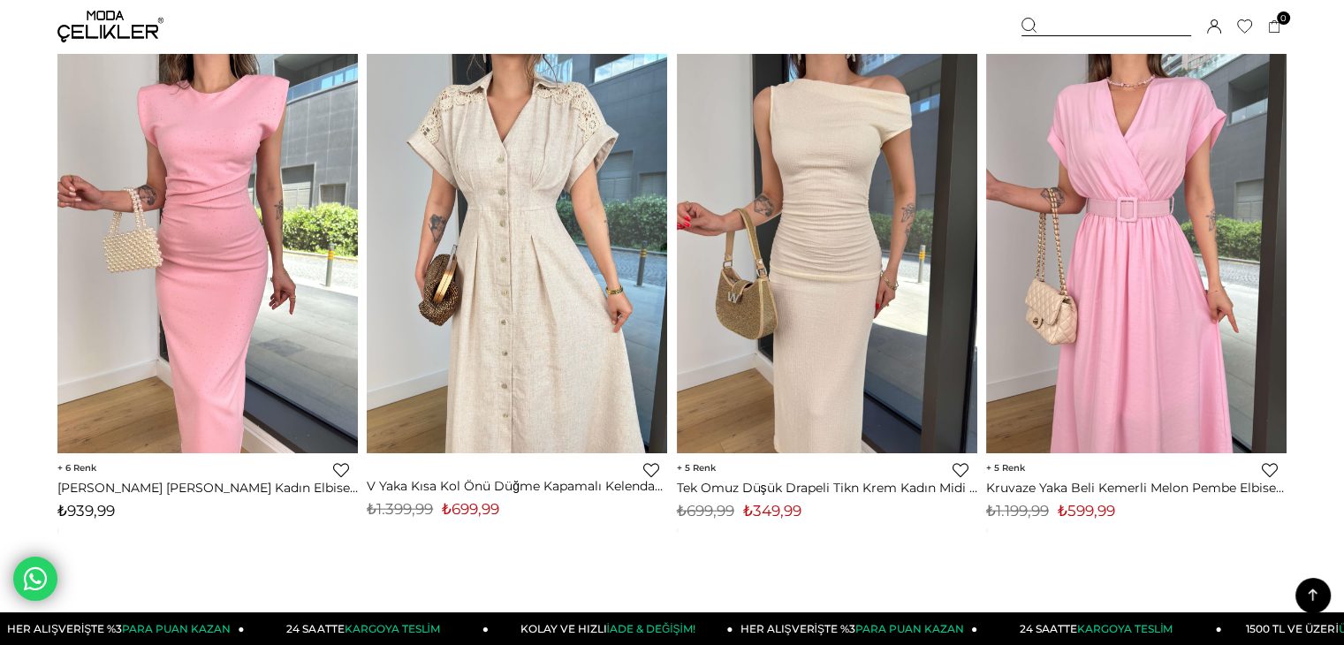
scroll to position [10813, 0]
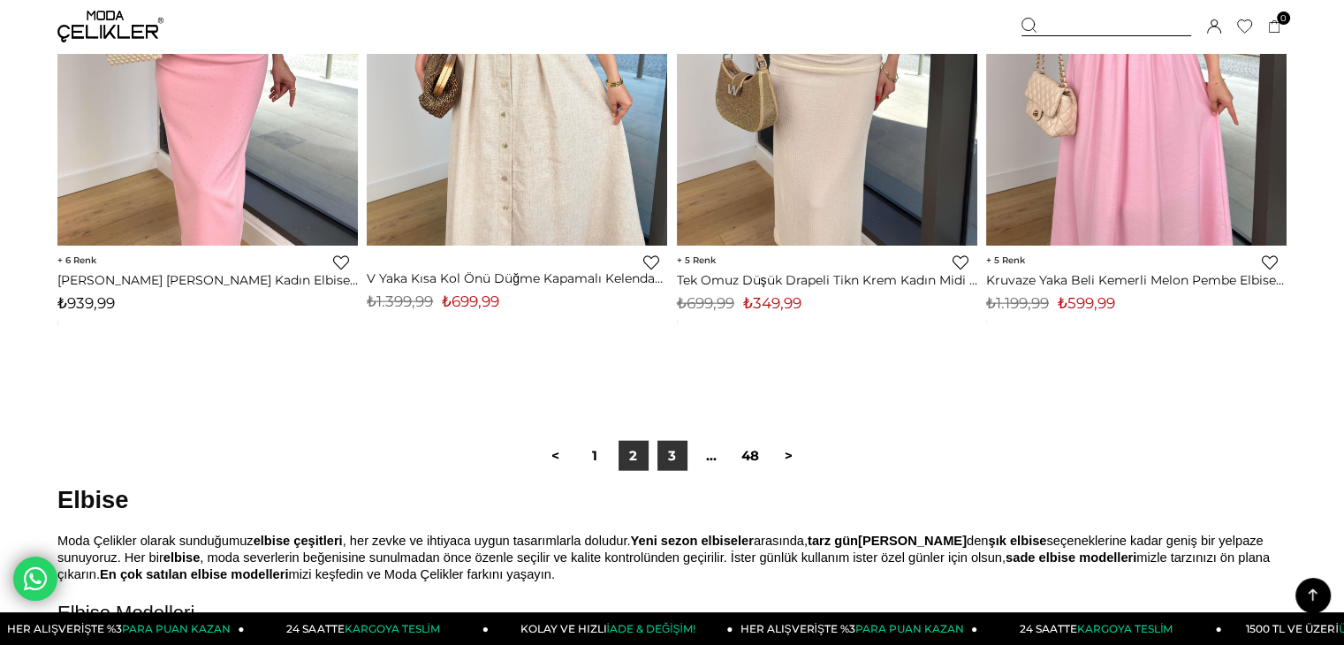
click at [678, 441] on link "3" at bounding box center [672, 456] width 30 height 30
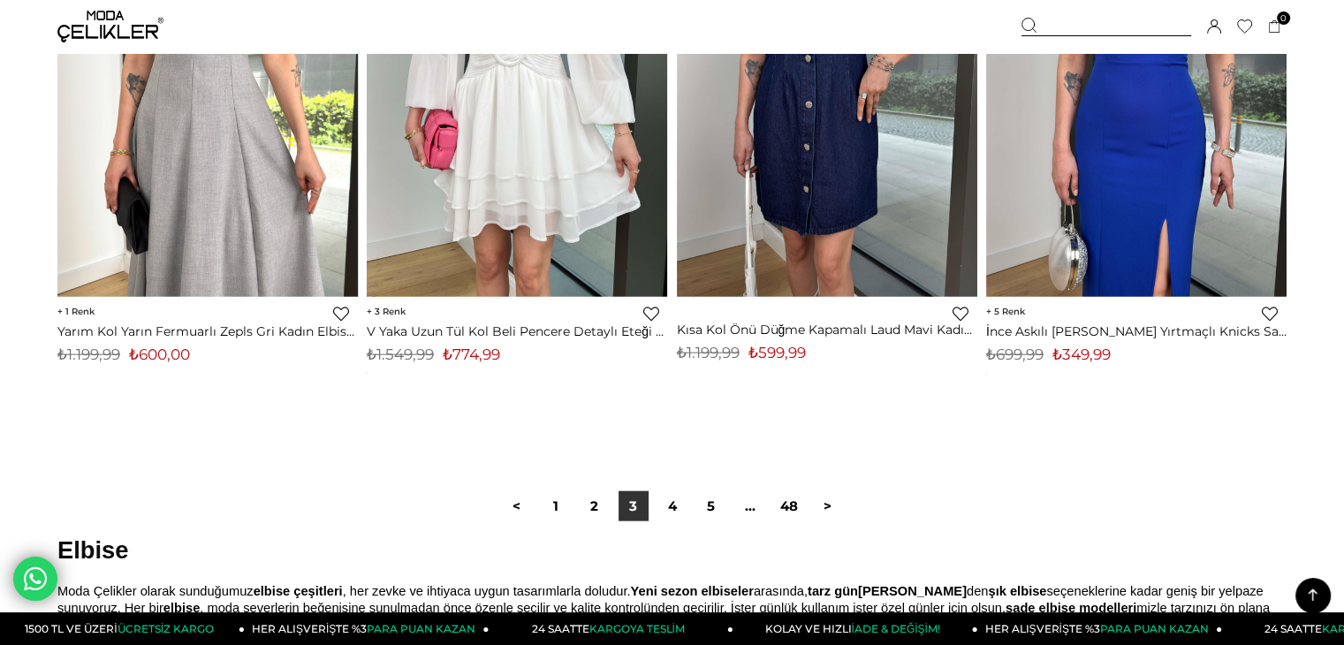
scroll to position [11043, 0]
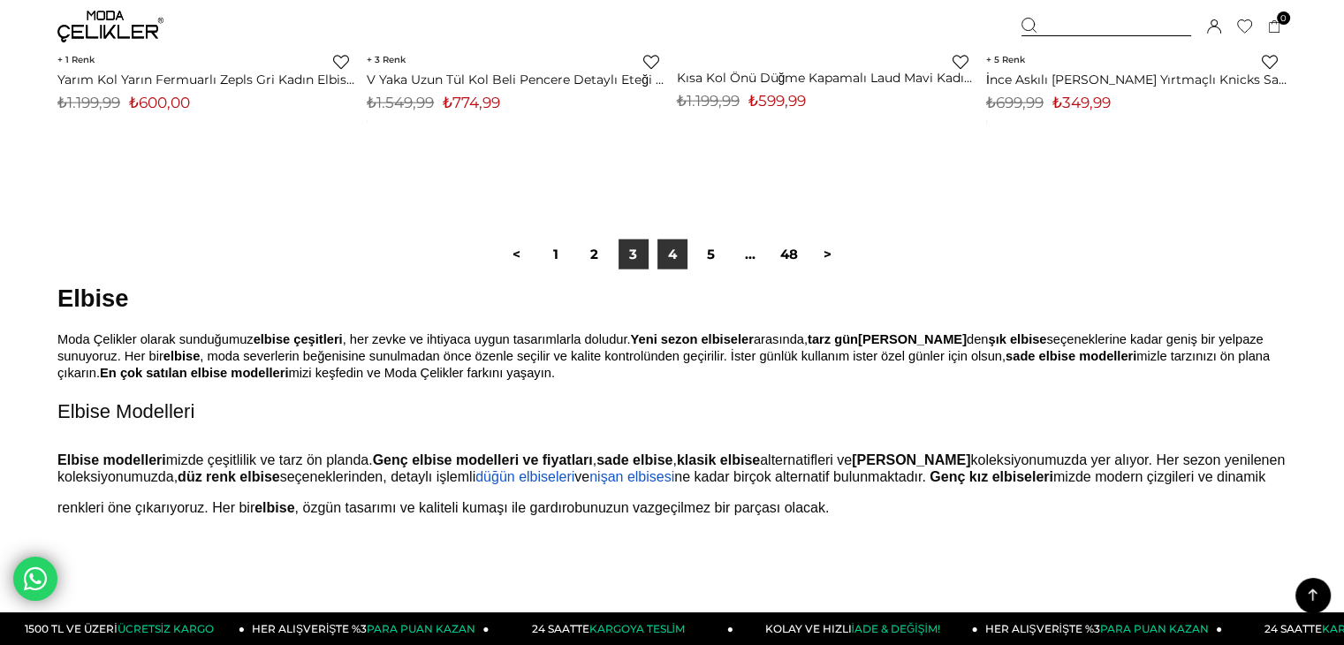
click at [671, 248] on link "4" at bounding box center [672, 254] width 30 height 30
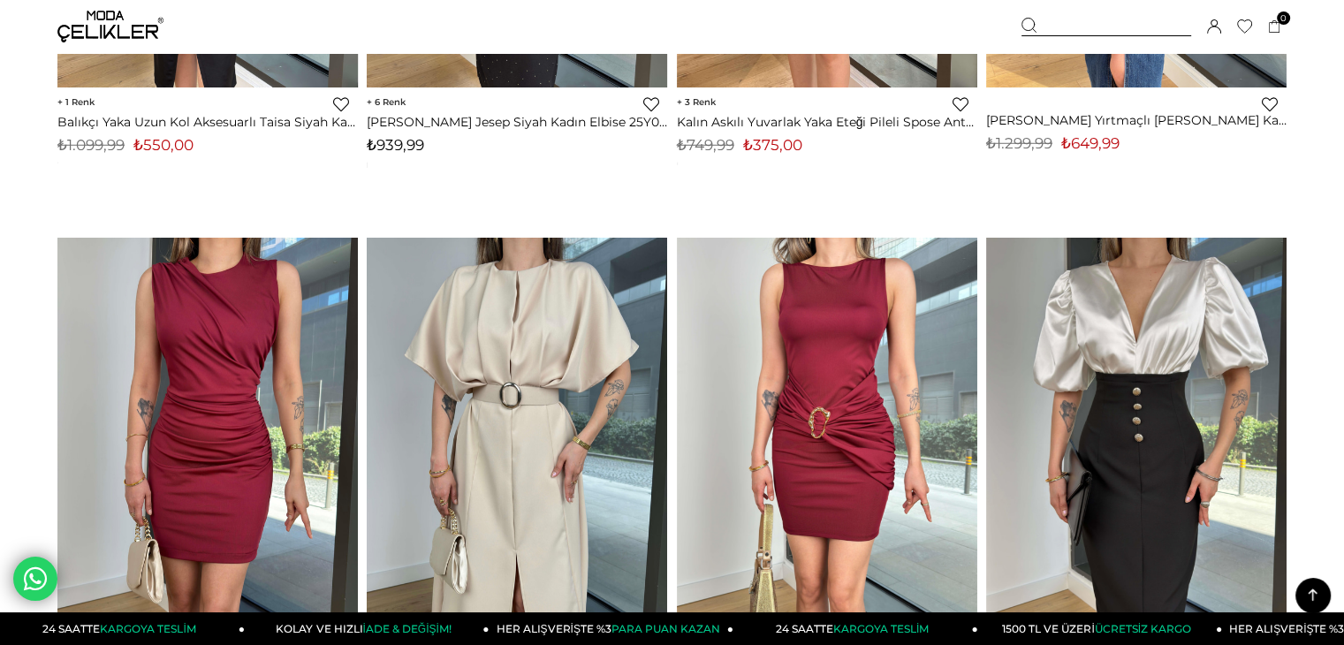
scroll to position [5389, 0]
